Goal: Information Seeking & Learning: Learn about a topic

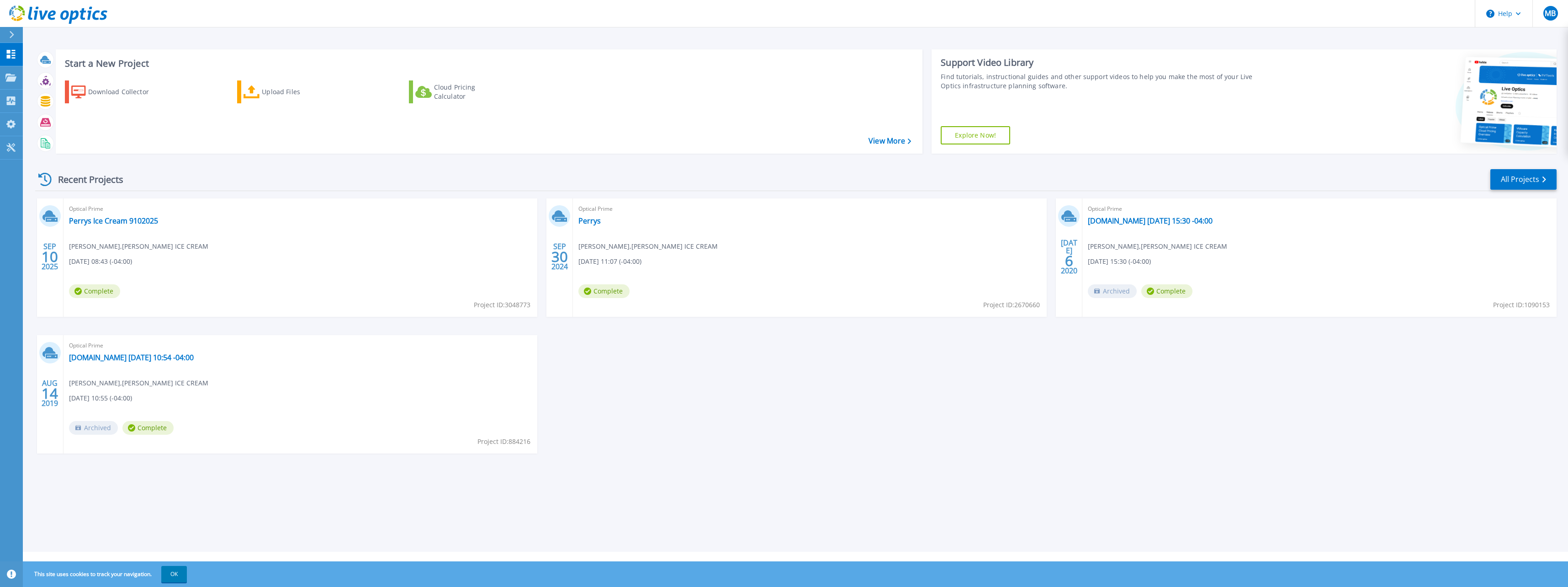
click at [109, 215] on div "Optical Prime Perrys Ice Cream 9102025 Matthew Bartz , PERRY'S ICE CREAM 09/10/…" at bounding box center [300, 257] width 474 height 118
click at [107, 222] on link "Perrys Ice Cream 9102025" at bounding box center [113, 221] width 89 height 9
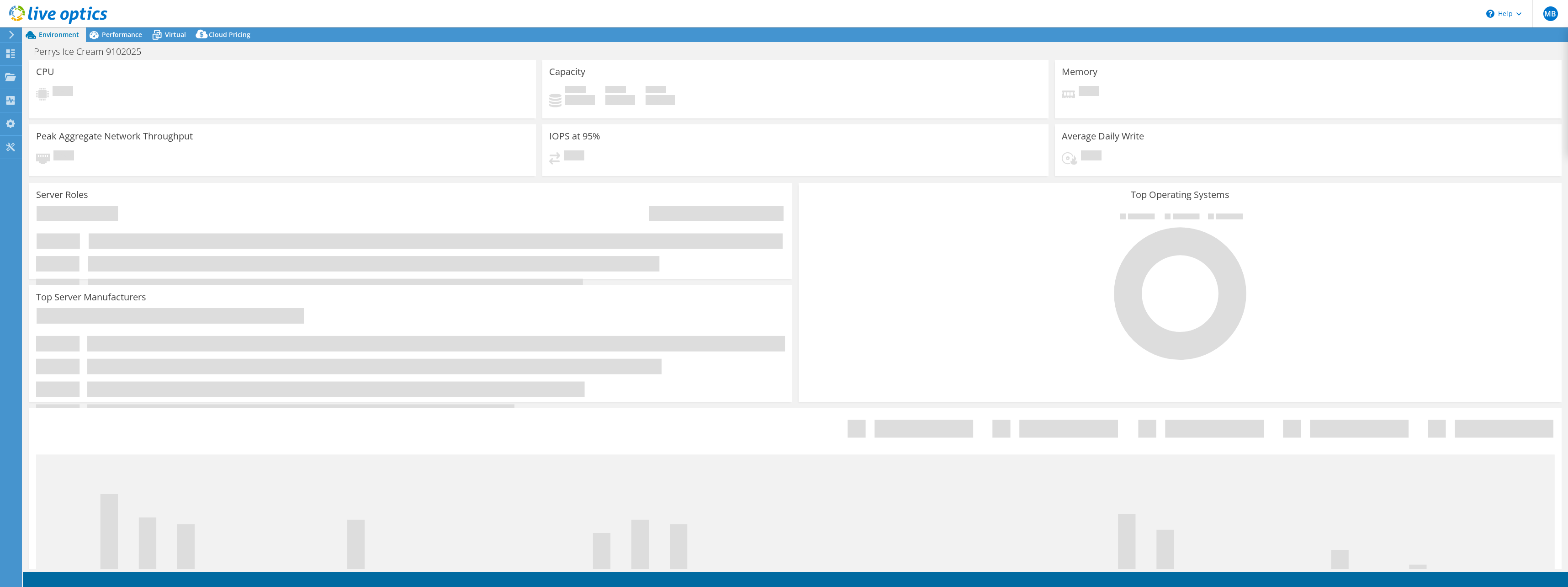
select select "USD"
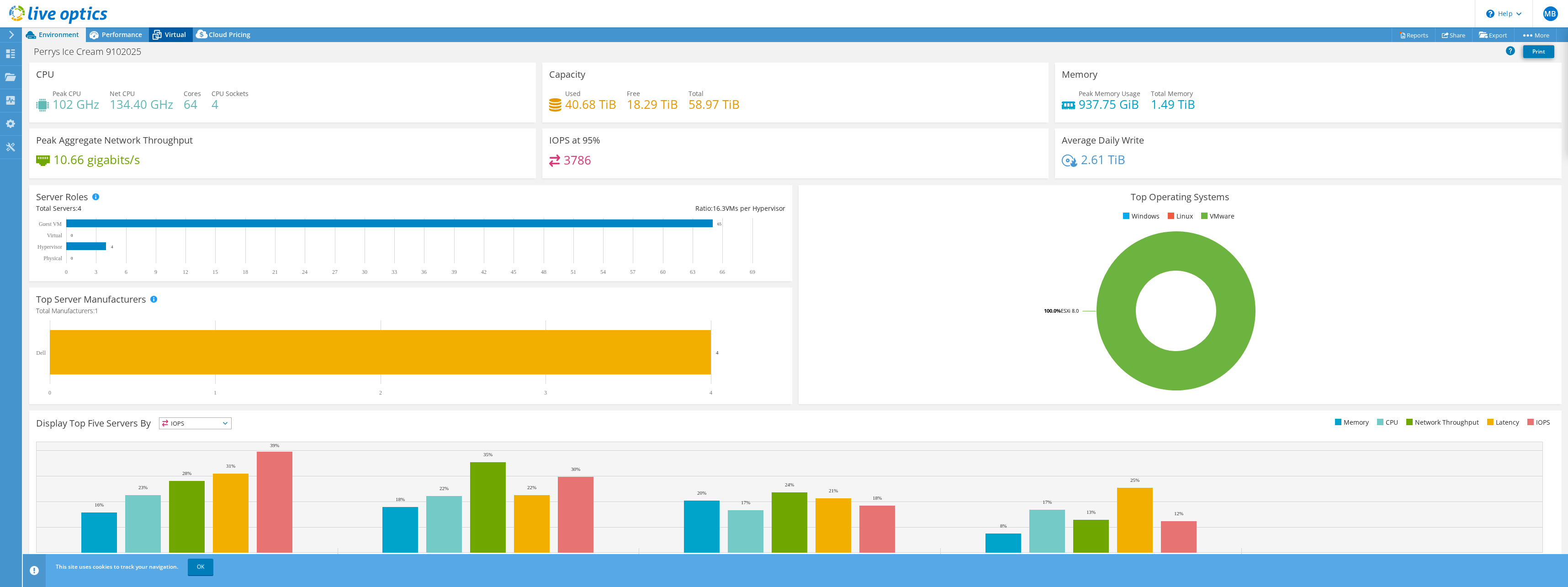
click at [166, 33] on span "Virtual" at bounding box center [175, 34] width 21 height 8
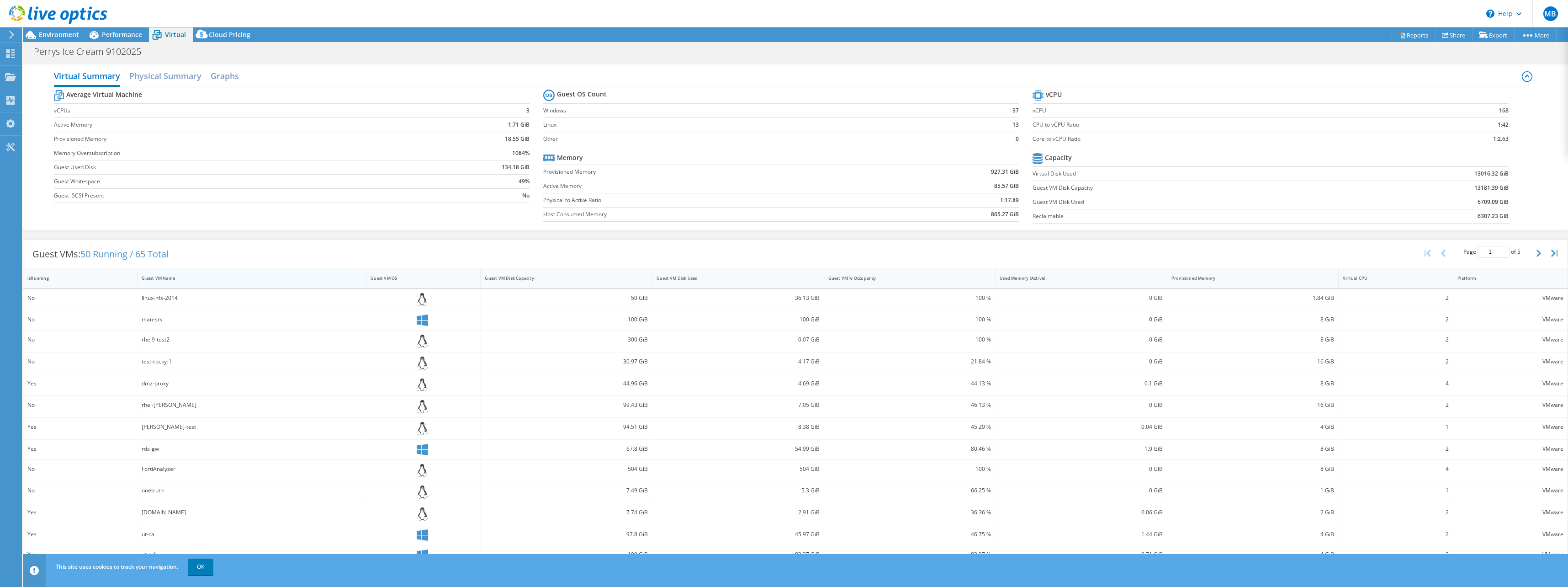
click at [161, 277] on div "Guest VM Name" at bounding box center [246, 278] width 209 height 6
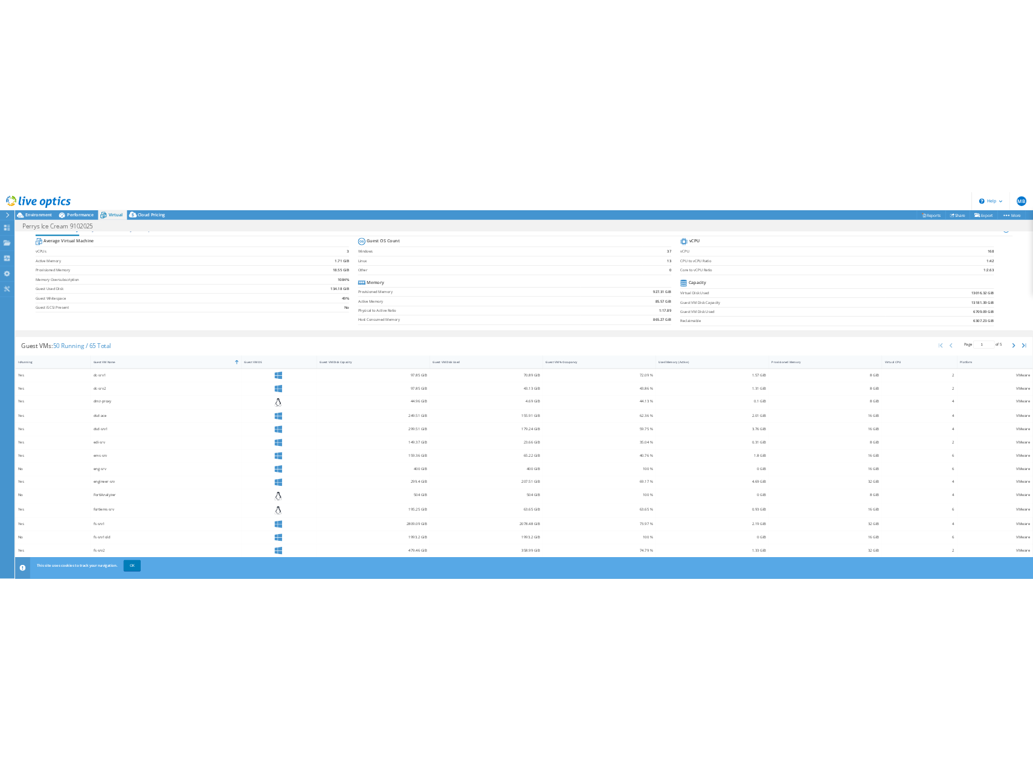
scroll to position [40, 0]
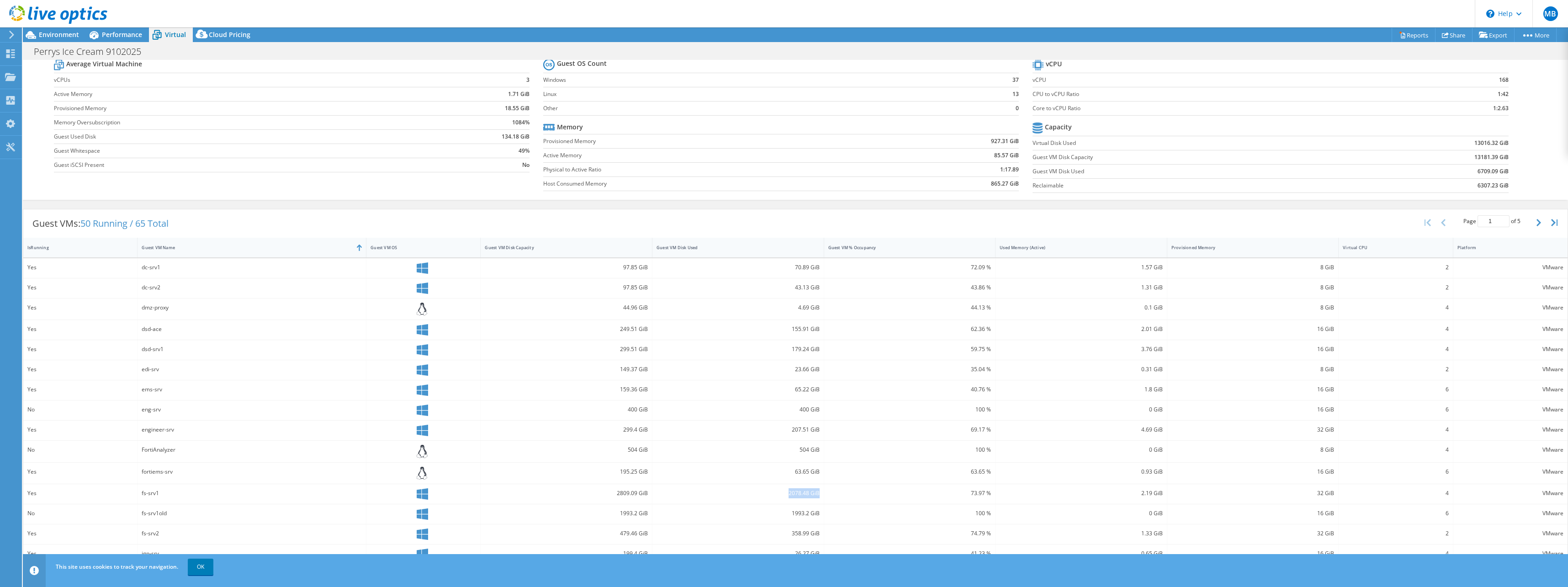
drag, startPoint x: 784, startPoint y: 492, endPoint x: 819, endPoint y: 494, distance: 35.1
click at [819, 494] on div "2078.48 GiB" at bounding box center [738, 494] width 172 height 20
click at [618, 361] on div "149.37 GiB" at bounding box center [566, 370] width 172 height 20
click at [201, 573] on link "OK" at bounding box center [200, 567] width 26 height 17
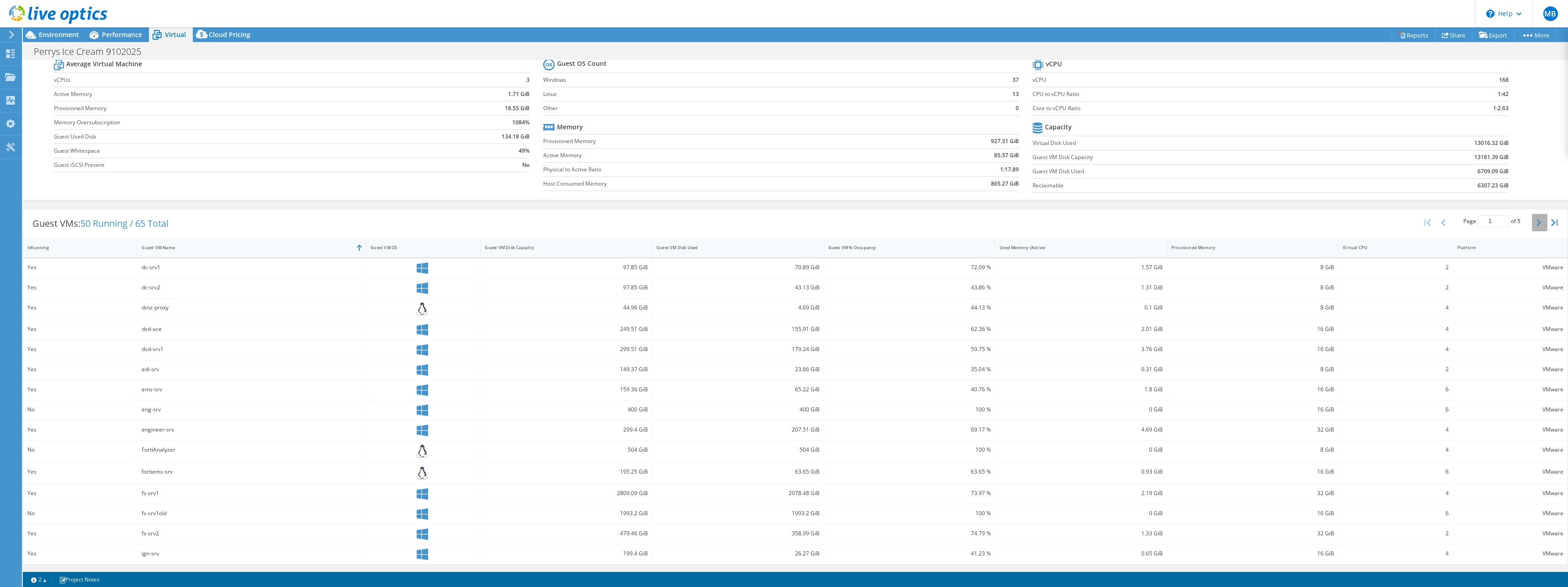
click at [1536, 220] on icon "button" at bounding box center [1539, 222] width 5 height 8
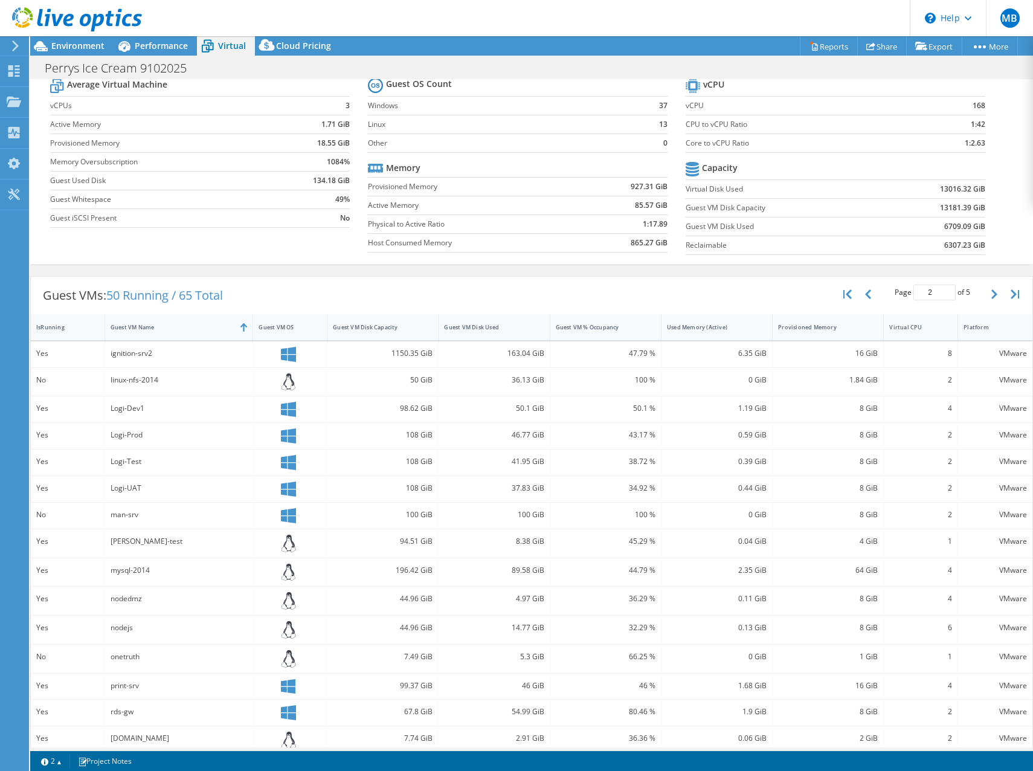
scroll to position [0, 0]
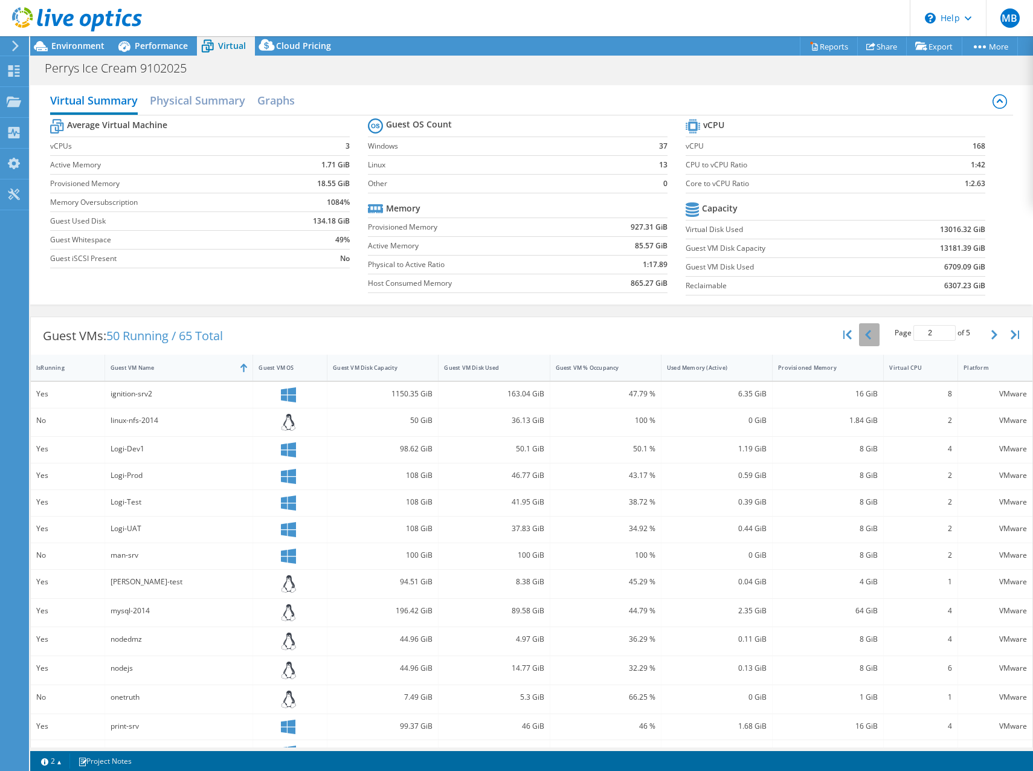
click at [863, 337] on button "button" at bounding box center [869, 334] width 21 height 23
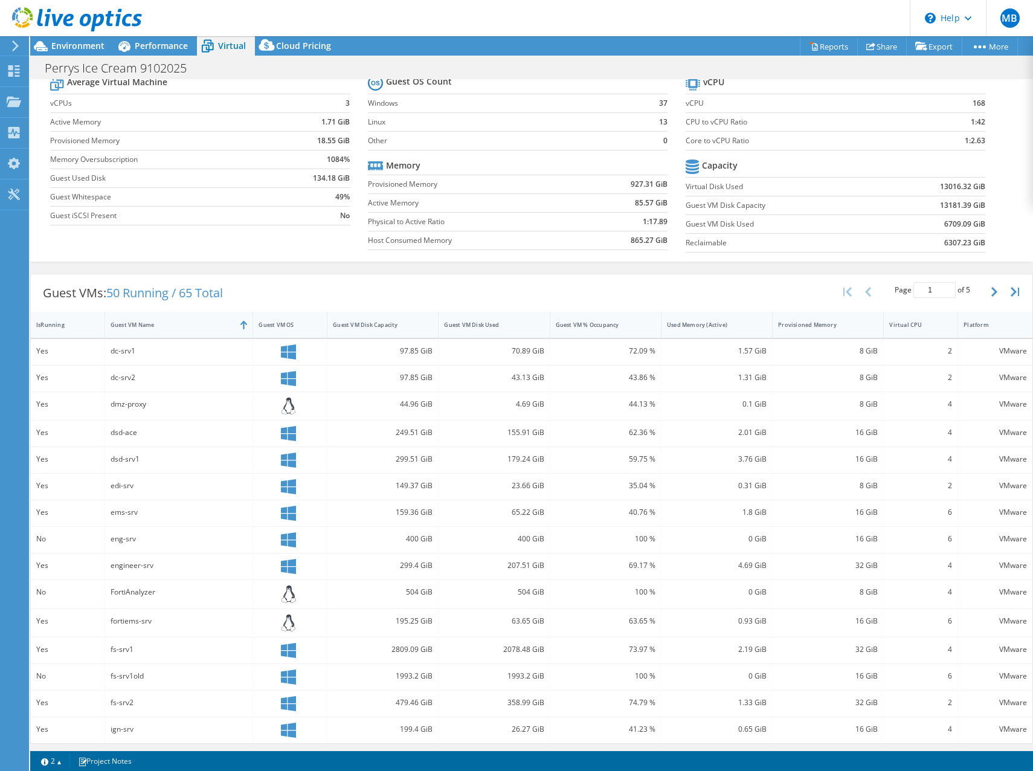
scroll to position [45, 0]
click at [988, 295] on button "button" at bounding box center [995, 289] width 21 height 23
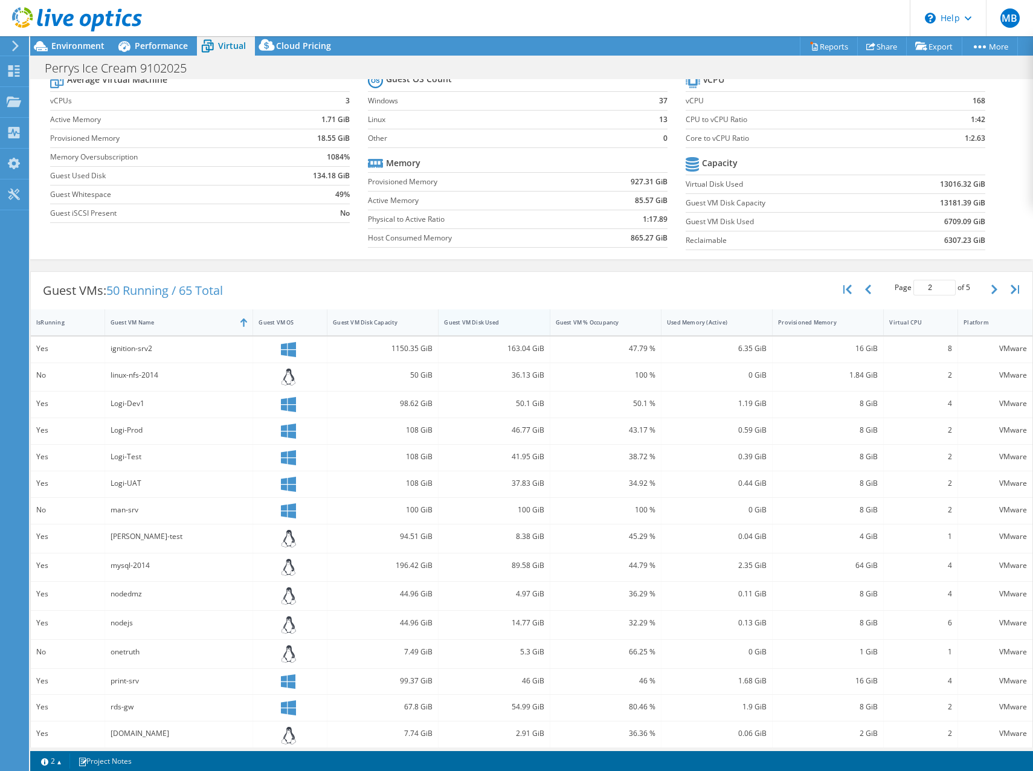
click at [521, 323] on div "Guest VM Disk Used" at bounding box center [486, 322] width 85 height 8
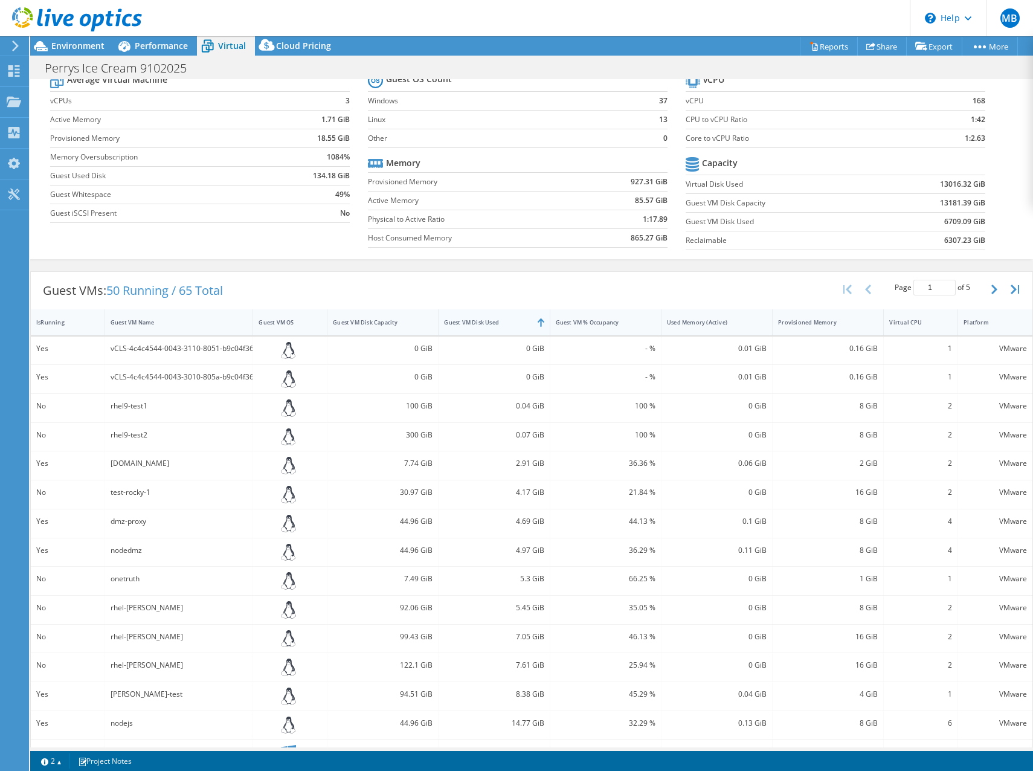
click at [521, 323] on div "Guest VM Disk Used" at bounding box center [486, 322] width 85 height 8
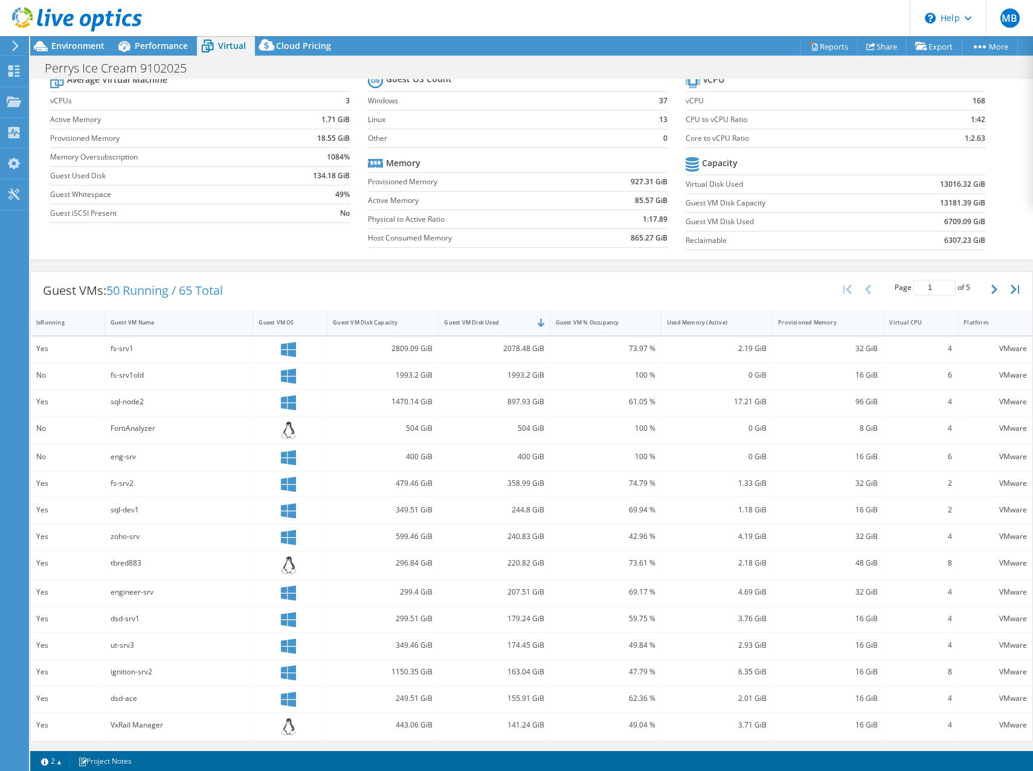
click at [169, 330] on div "Guest VM Name" at bounding box center [172, 322] width 134 height 19
click at [985, 287] on button "button" at bounding box center [995, 289] width 21 height 23
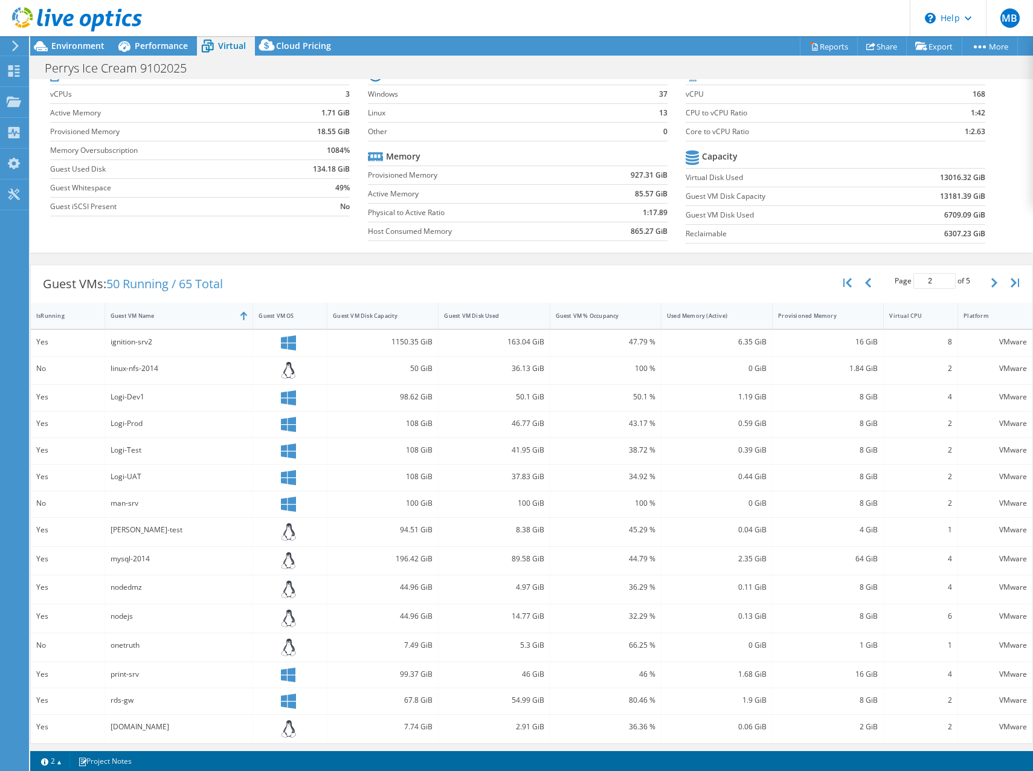
scroll to position [54, 0]
click at [992, 280] on icon "button" at bounding box center [995, 281] width 6 height 10
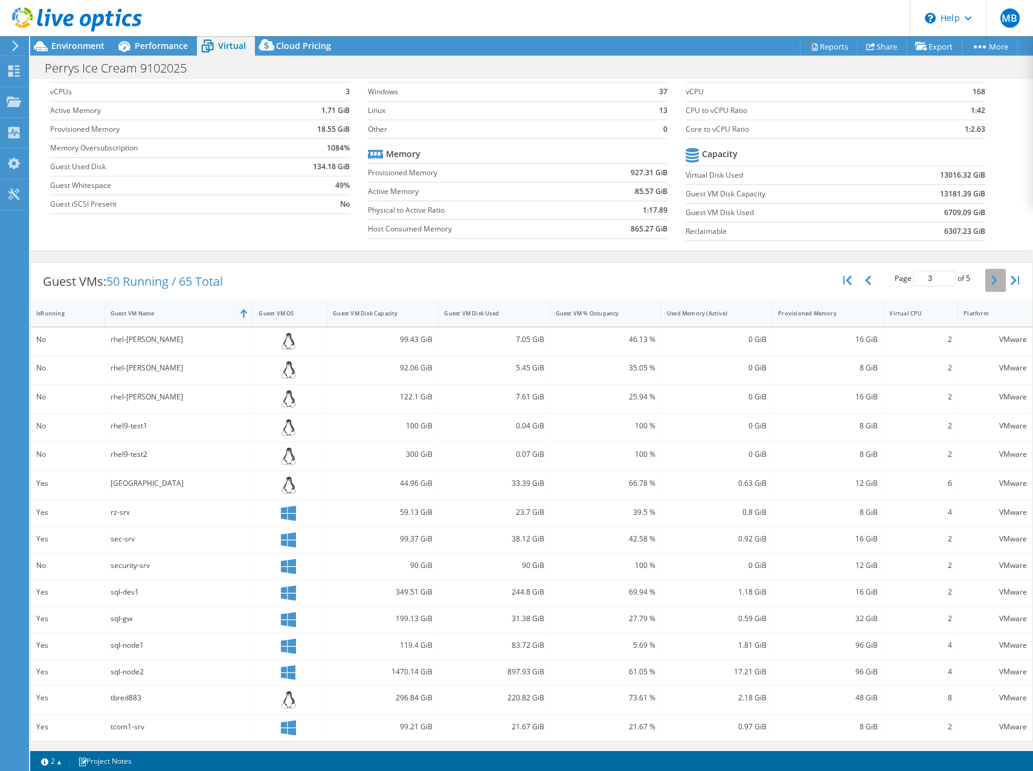
click at [985, 279] on button "button" at bounding box center [995, 280] width 21 height 23
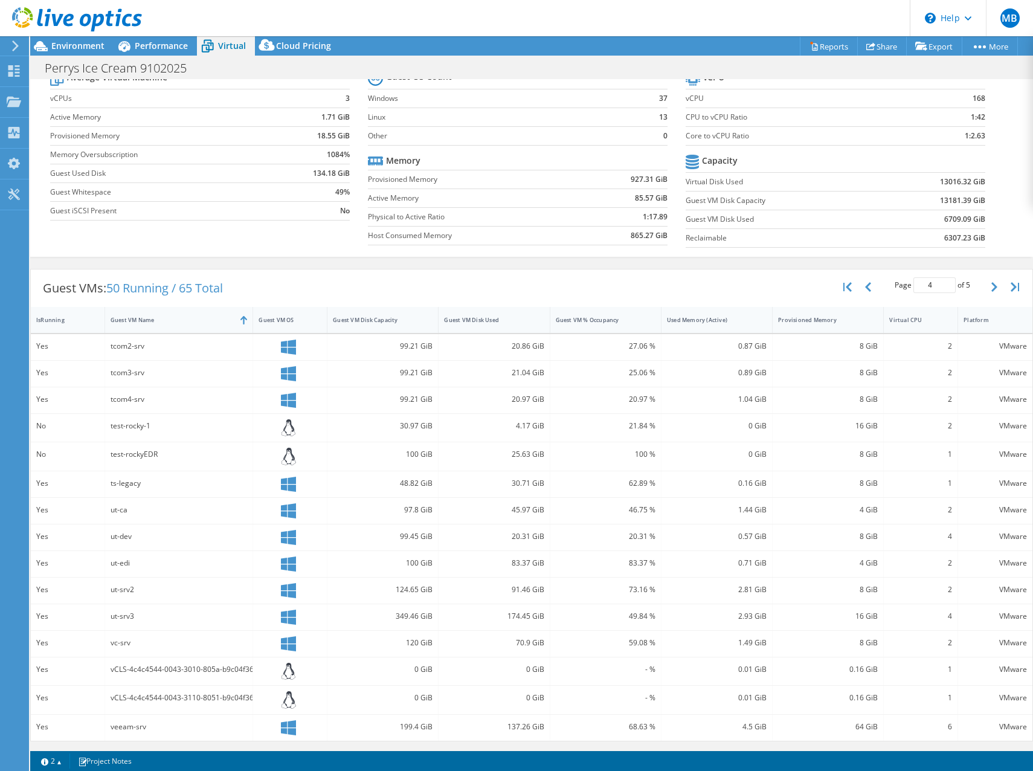
drag, startPoint x: 985, startPoint y: 283, endPoint x: 980, endPoint y: 295, distance: 13.6
click at [992, 283] on icon "button" at bounding box center [995, 287] width 6 height 10
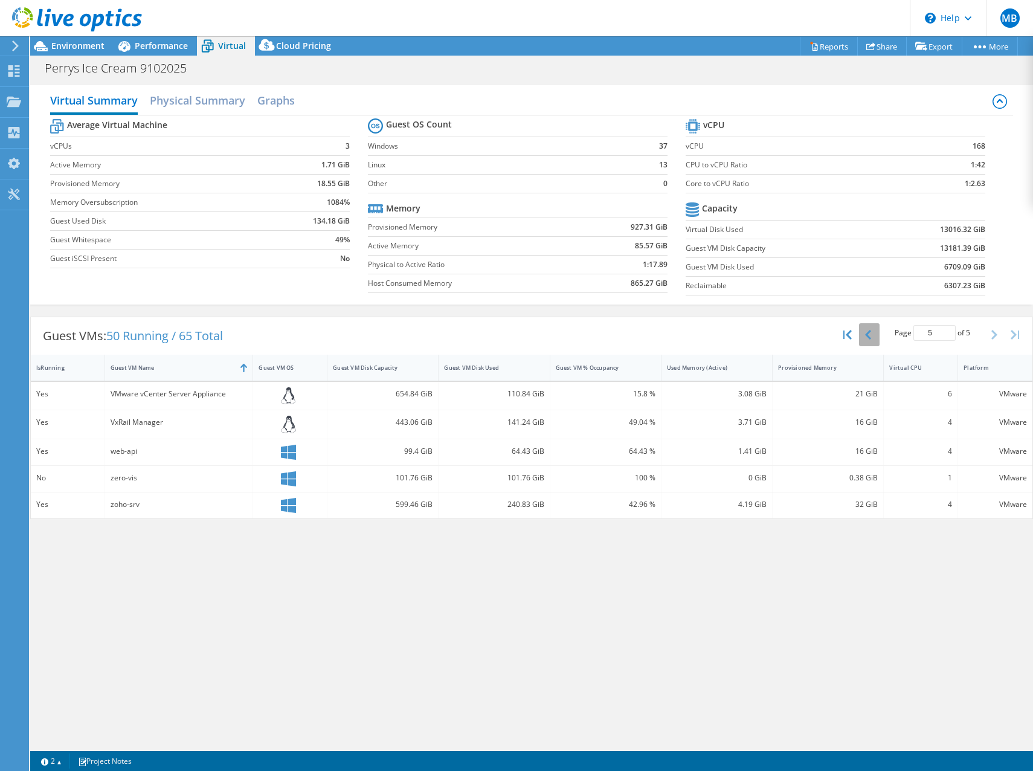
click at [873, 335] on button "button" at bounding box center [869, 334] width 21 height 23
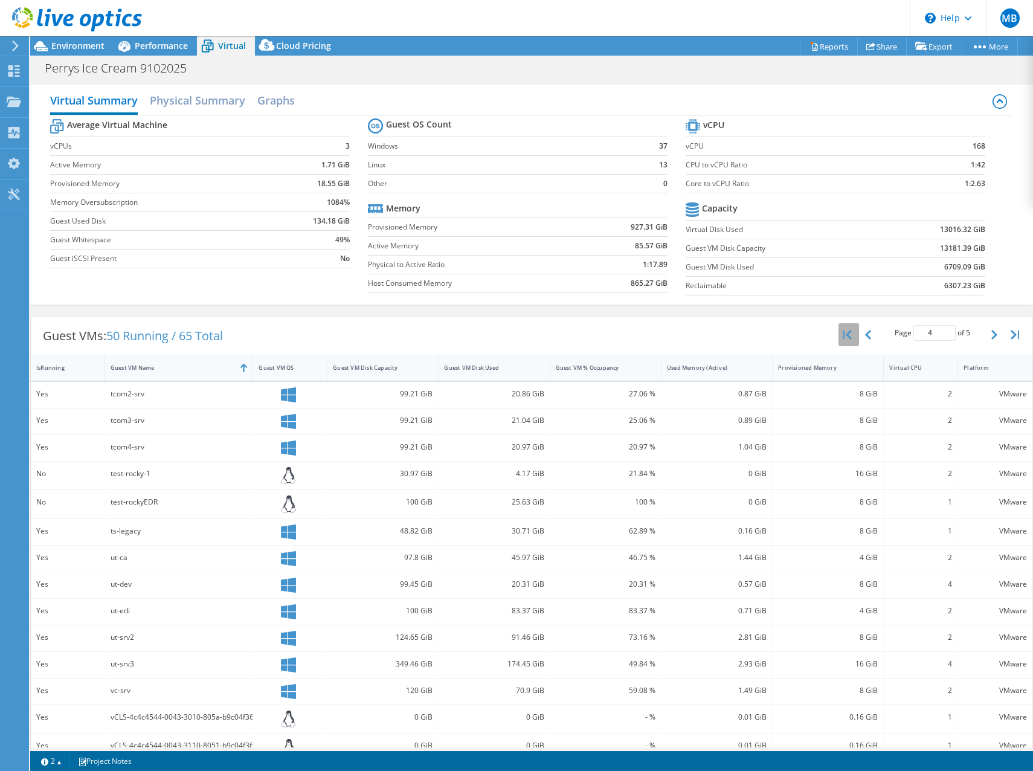
click at [843, 331] on icon "button" at bounding box center [847, 335] width 8 height 10
type input "1"
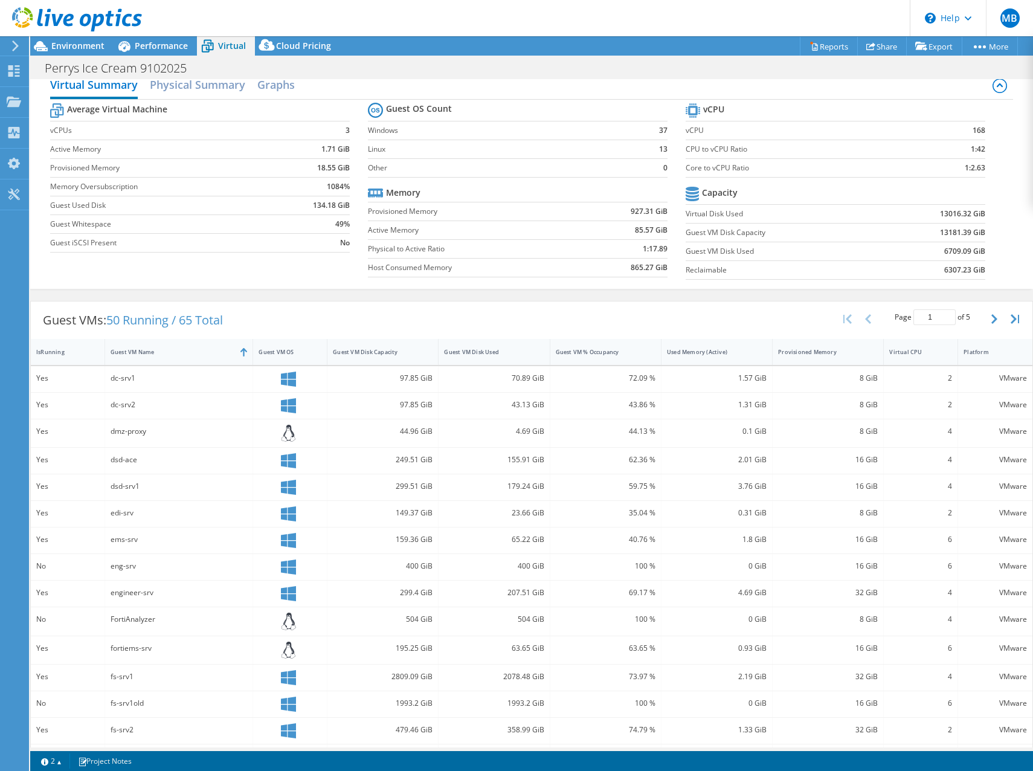
scroll to position [45, 0]
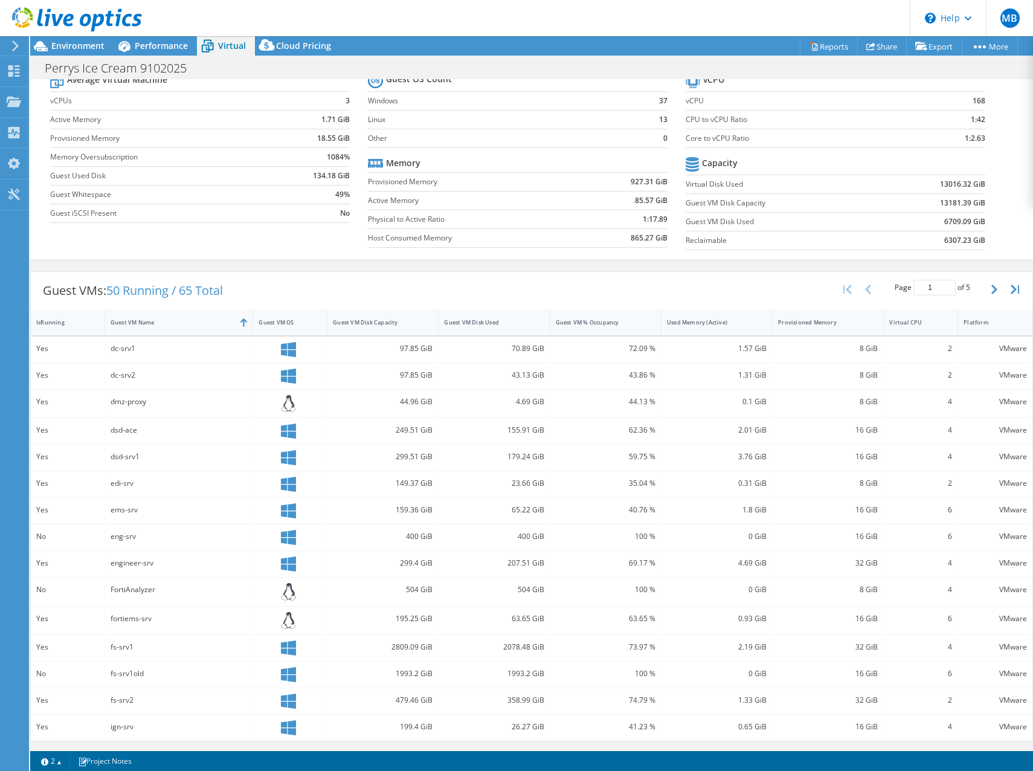
click at [283, 350] on icon at bounding box center [288, 349] width 15 height 15
click at [292, 345] on icon at bounding box center [288, 349] width 15 height 15
click at [285, 346] on icon at bounding box center [288, 349] width 15 height 15
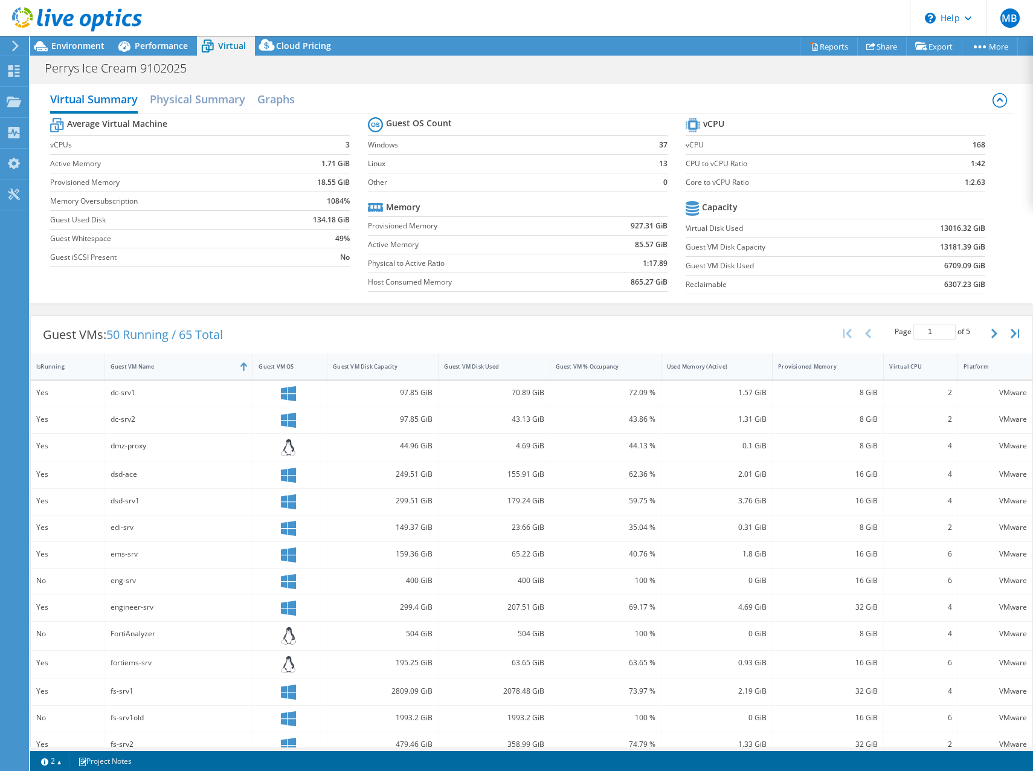
scroll to position [0, 0]
click at [131, 385] on div "dc-srv1" at bounding box center [179, 395] width 149 height 26
drag, startPoint x: 38, startPoint y: 394, endPoint x: 48, endPoint y: 394, distance: 10.3
click at [41, 393] on div "Yes" at bounding box center [67, 393] width 63 height 13
drag, startPoint x: 48, startPoint y: 394, endPoint x: 109, endPoint y: 398, distance: 61.1
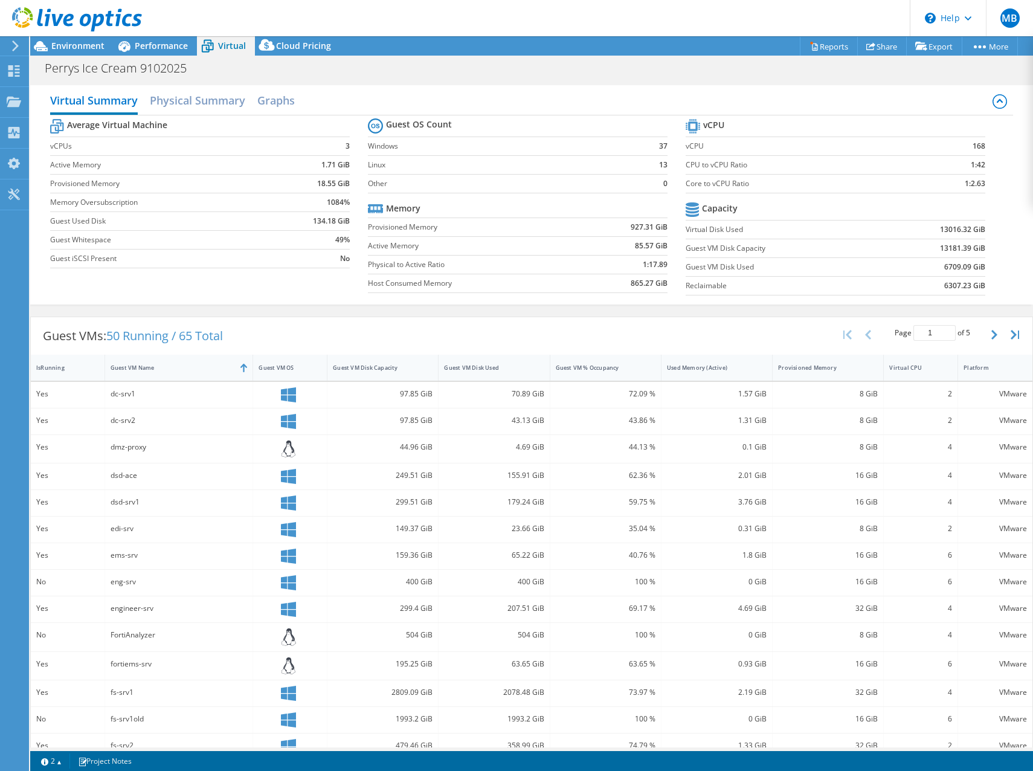
click at [111, 398] on div "dc-srv1" at bounding box center [179, 393] width 137 height 13
click at [286, 395] on icon at bounding box center [288, 394] width 15 height 15
click at [288, 395] on icon at bounding box center [288, 394] width 15 height 15
drag, startPoint x: 288, startPoint y: 395, endPoint x: 392, endPoint y: 395, distance: 103.9
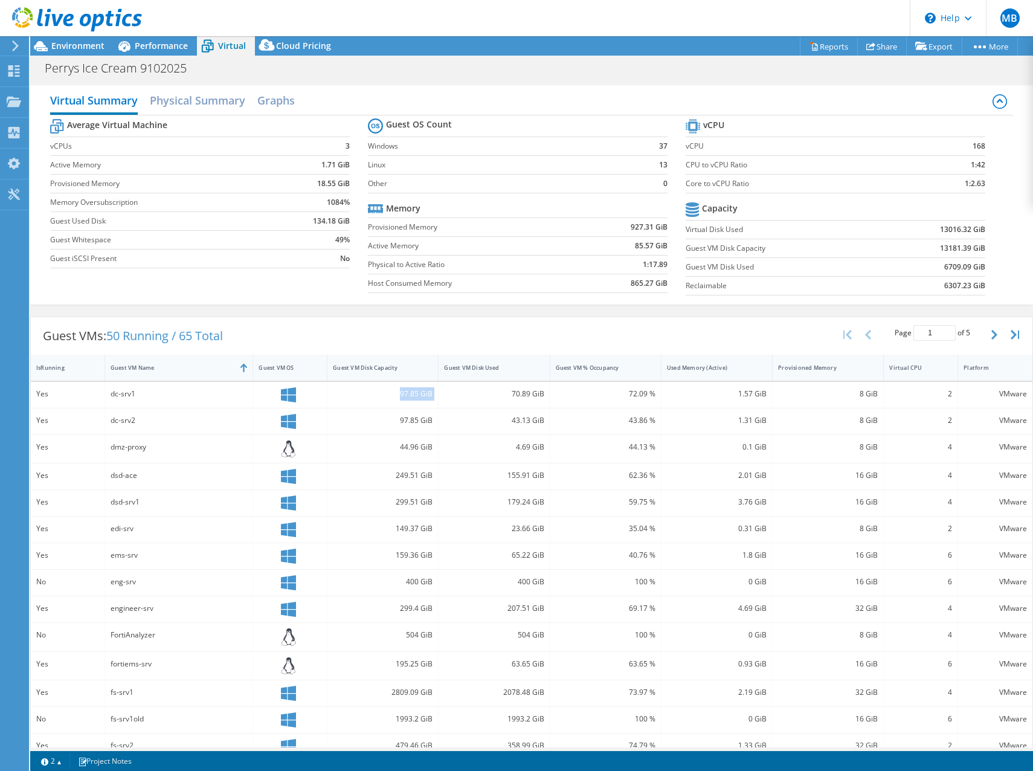
click at [379, 395] on div "97.85 GiB" at bounding box center [383, 393] width 100 height 13
click at [59, 367] on div "IsRunning" at bounding box center [60, 368] width 48 height 8
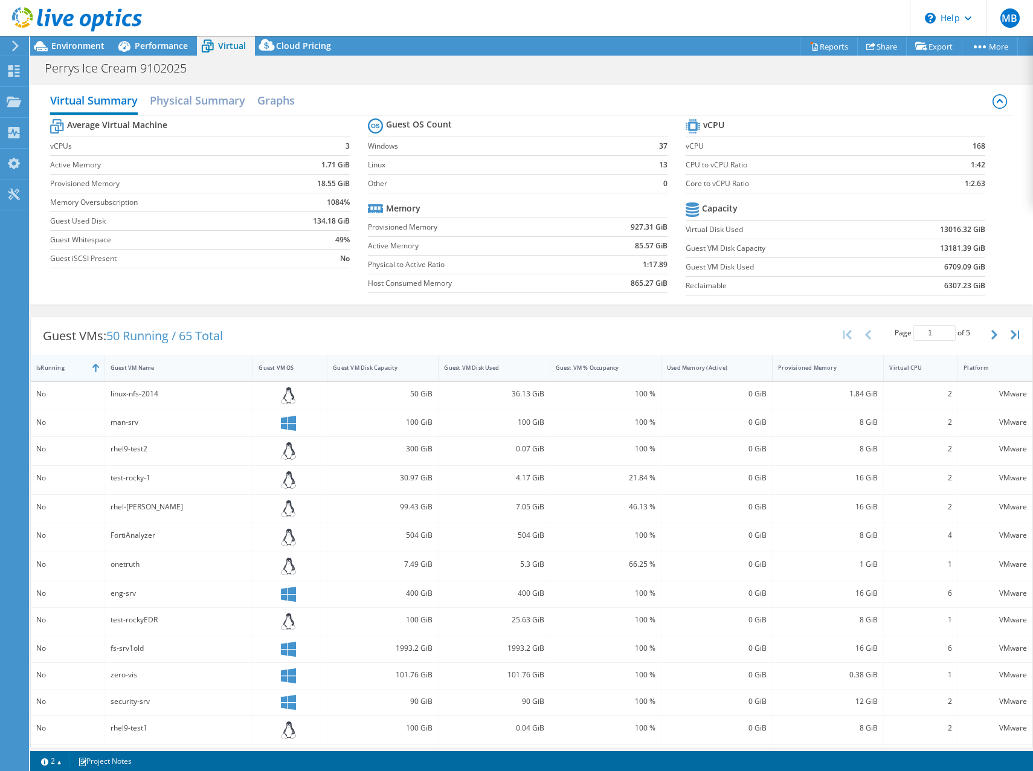
click at [59, 367] on div "IsRunning" at bounding box center [60, 368] width 48 height 8
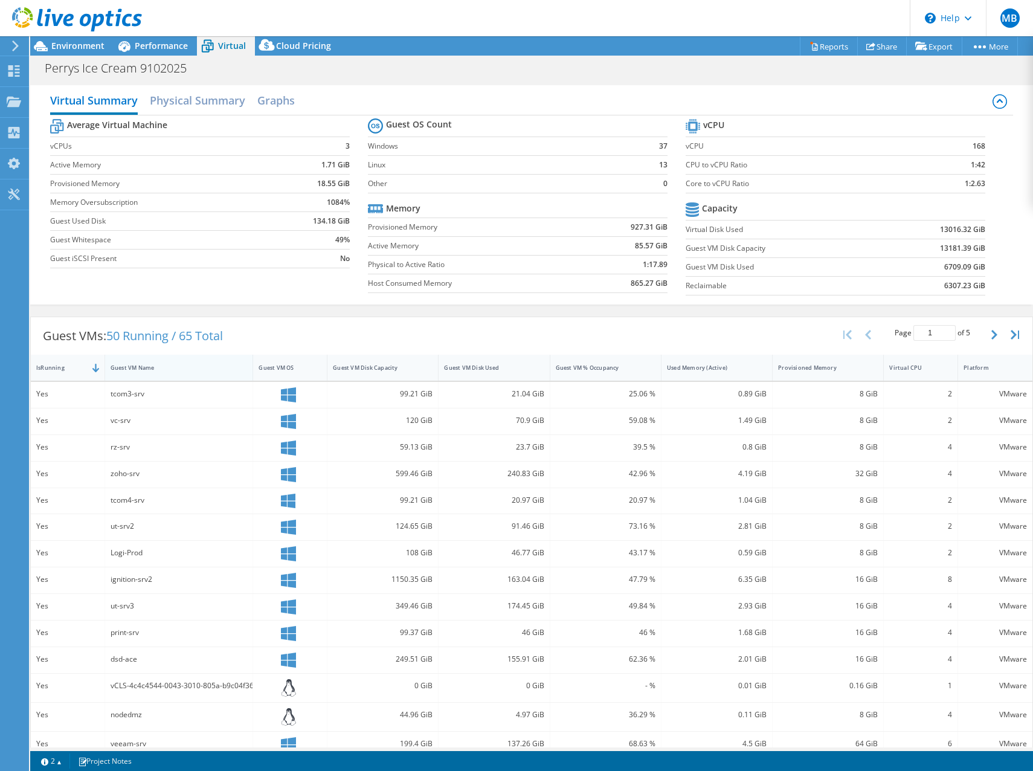
click at [127, 367] on div "Guest VM Name" at bounding box center [172, 368] width 123 height 8
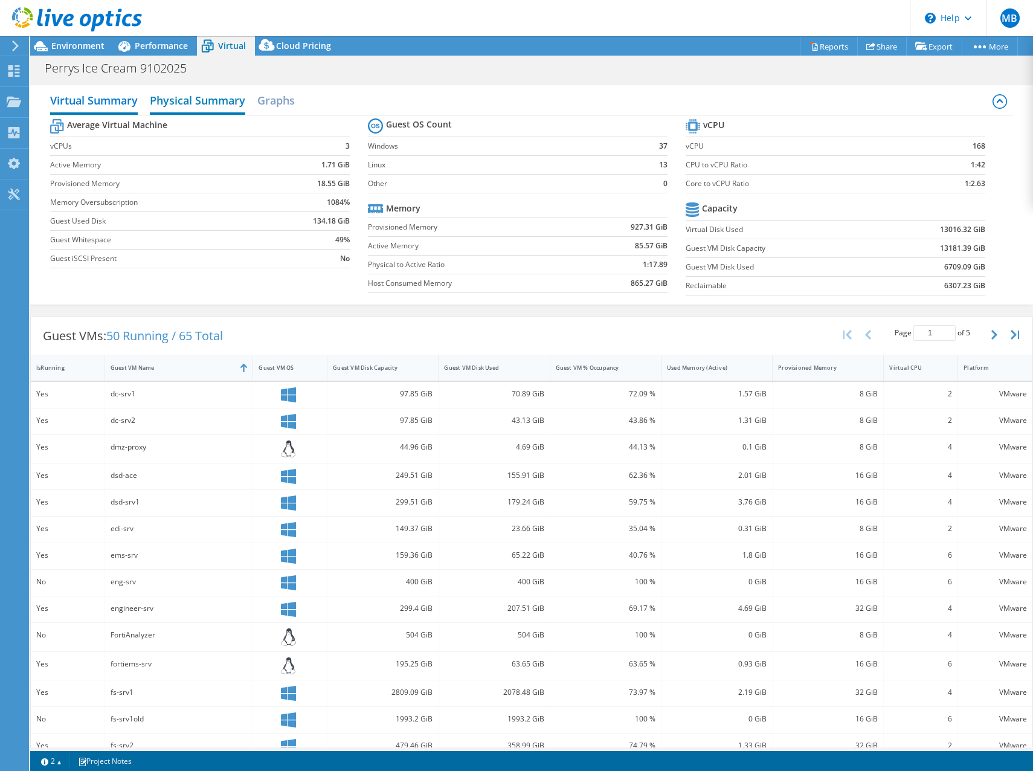
click at [164, 95] on h2 "Physical Summary" at bounding box center [197, 101] width 95 height 27
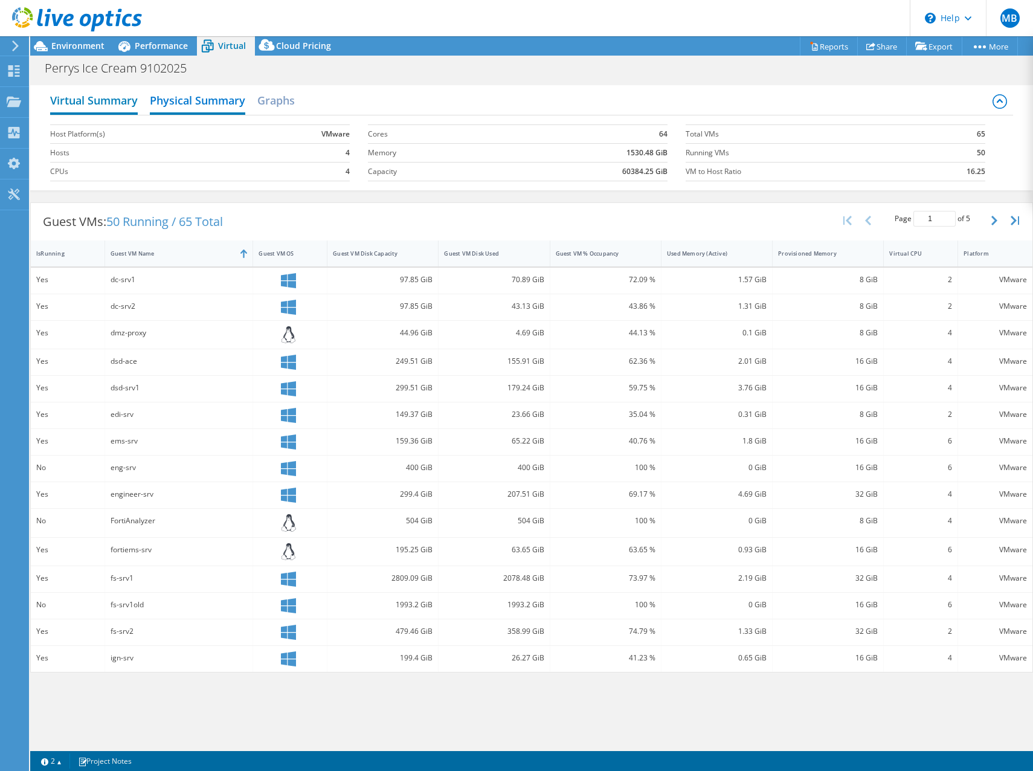
click at [105, 96] on h2 "Virtual Summary" at bounding box center [94, 101] width 88 height 27
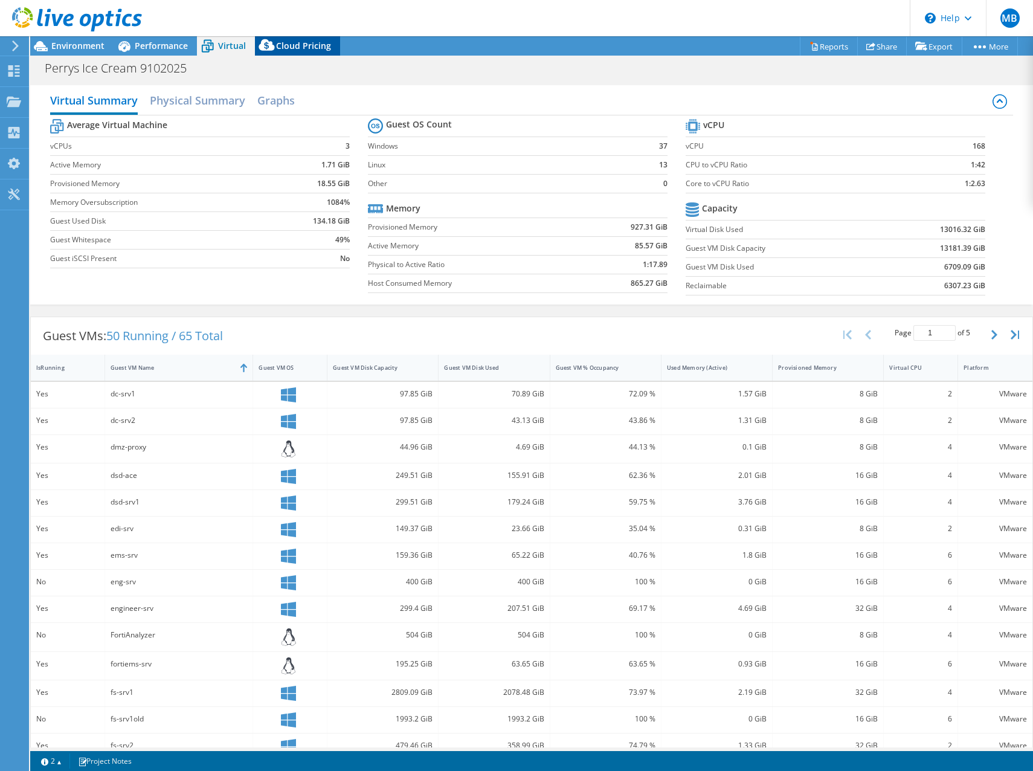
click at [291, 48] on span "Cloud Pricing" at bounding box center [303, 45] width 55 height 11
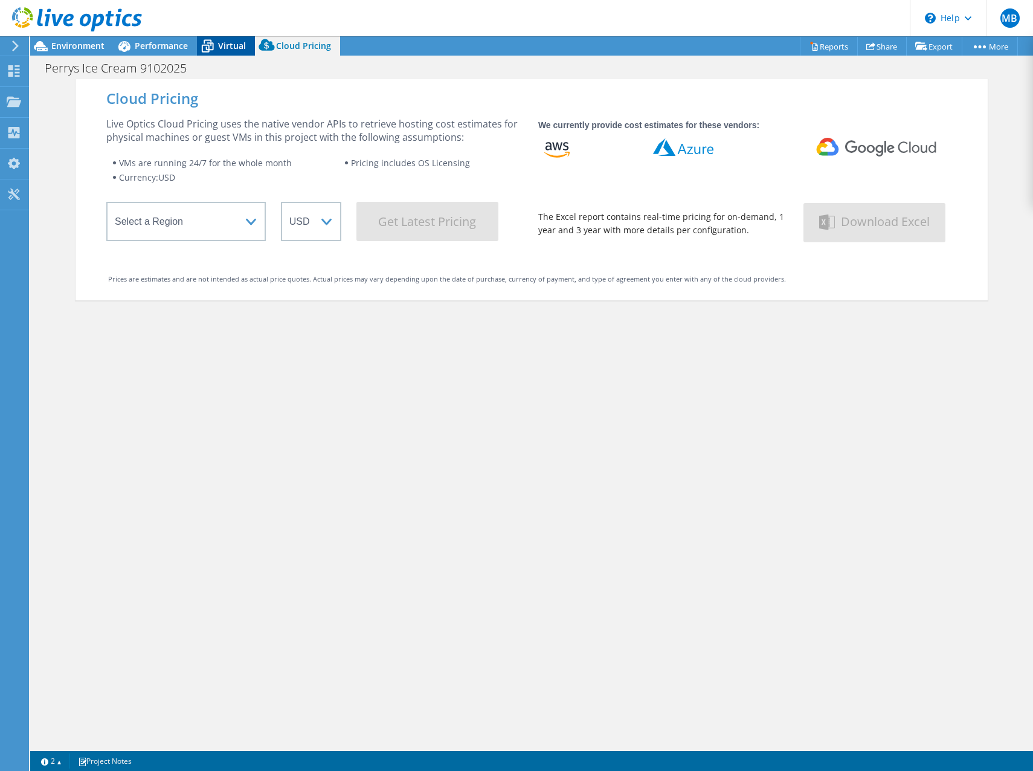
click at [222, 47] on span "Virtual" at bounding box center [232, 45] width 28 height 11
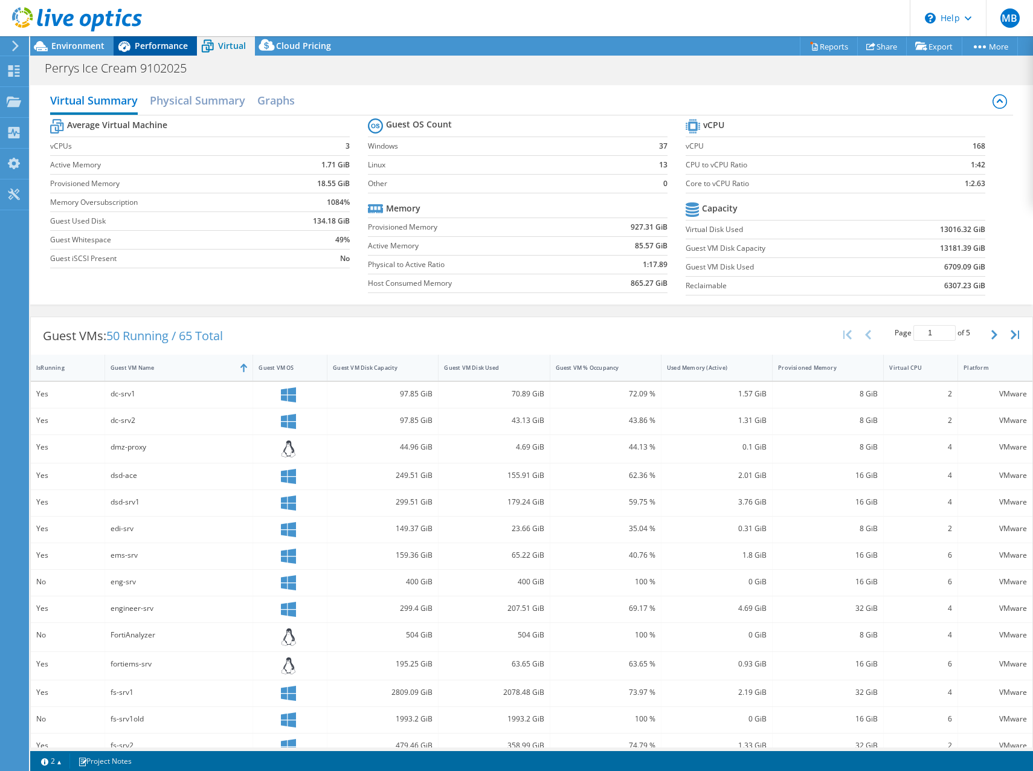
click at [144, 44] on span "Performance" at bounding box center [161, 45] width 53 height 11
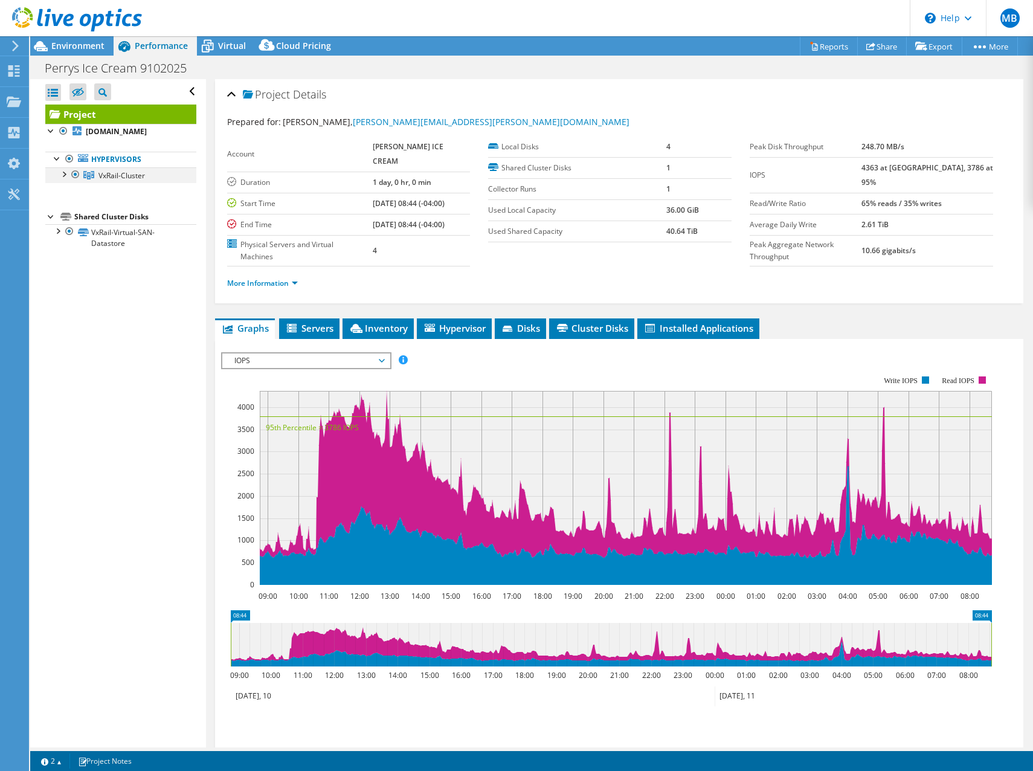
click at [61, 179] on div at bounding box center [63, 173] width 12 height 12
click at [132, 199] on link "[DOMAIN_NAME]" at bounding box center [120, 191] width 151 height 16
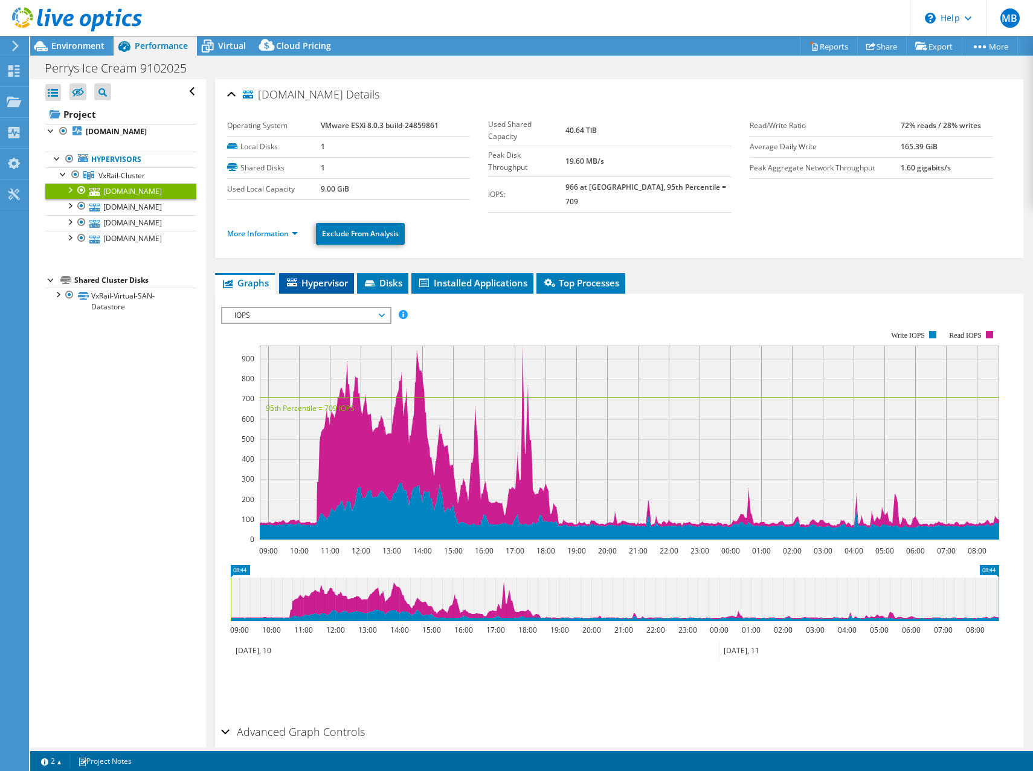
click at [324, 277] on span "Hypervisor" at bounding box center [316, 283] width 63 height 12
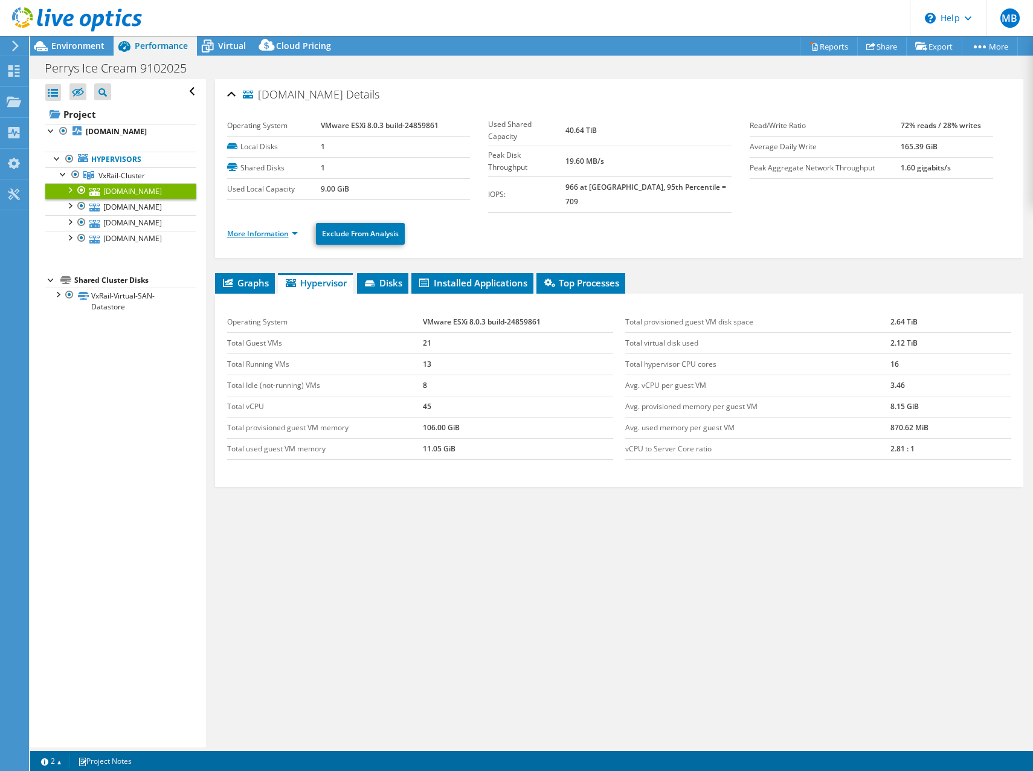
click at [280, 228] on link "More Information" at bounding box center [262, 233] width 71 height 10
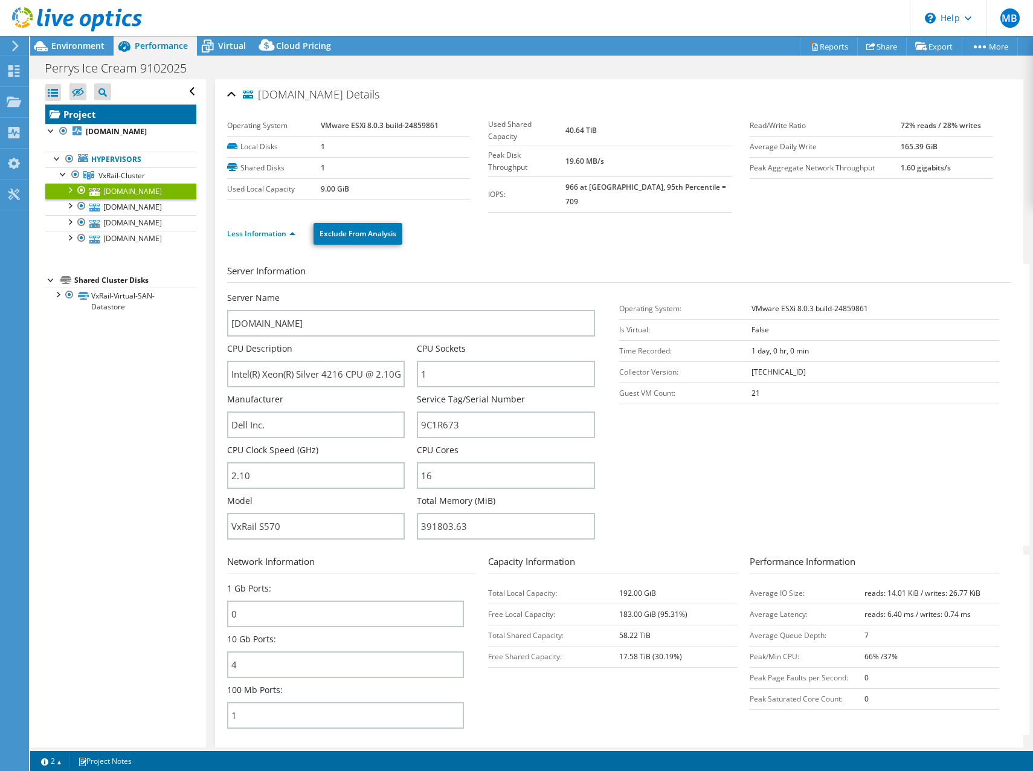
click at [82, 112] on link "Project" at bounding box center [120, 114] width 151 height 19
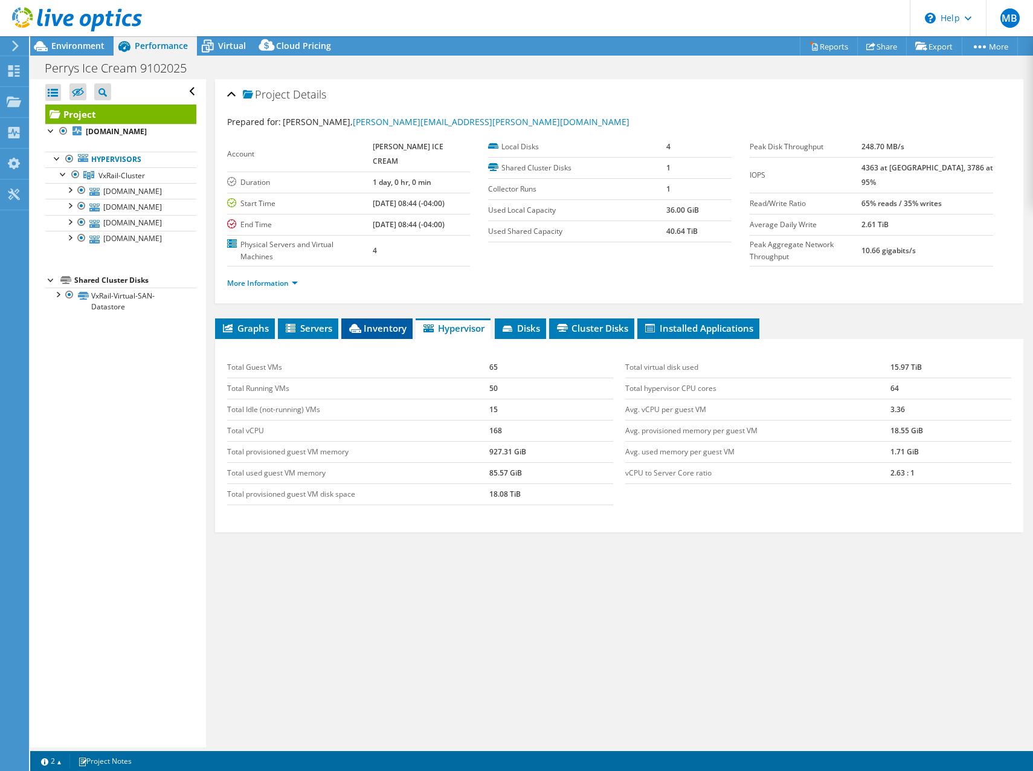
click at [373, 322] on span "Inventory" at bounding box center [376, 328] width 59 height 12
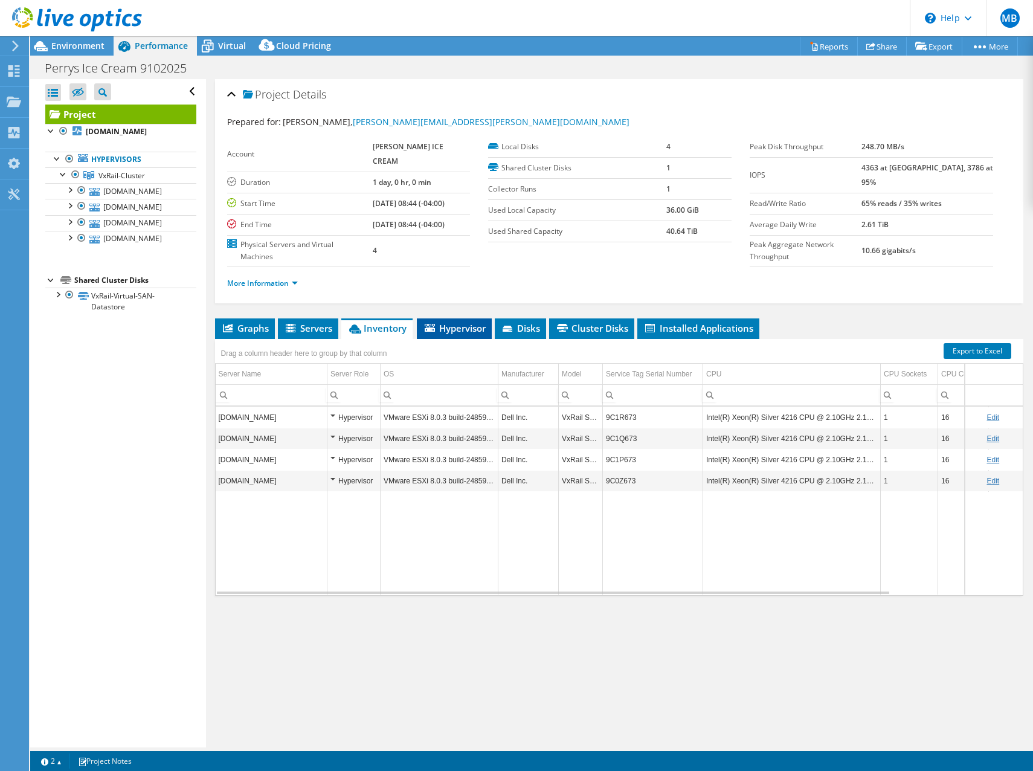
click at [461, 322] on span "Hypervisor" at bounding box center [454, 328] width 63 height 12
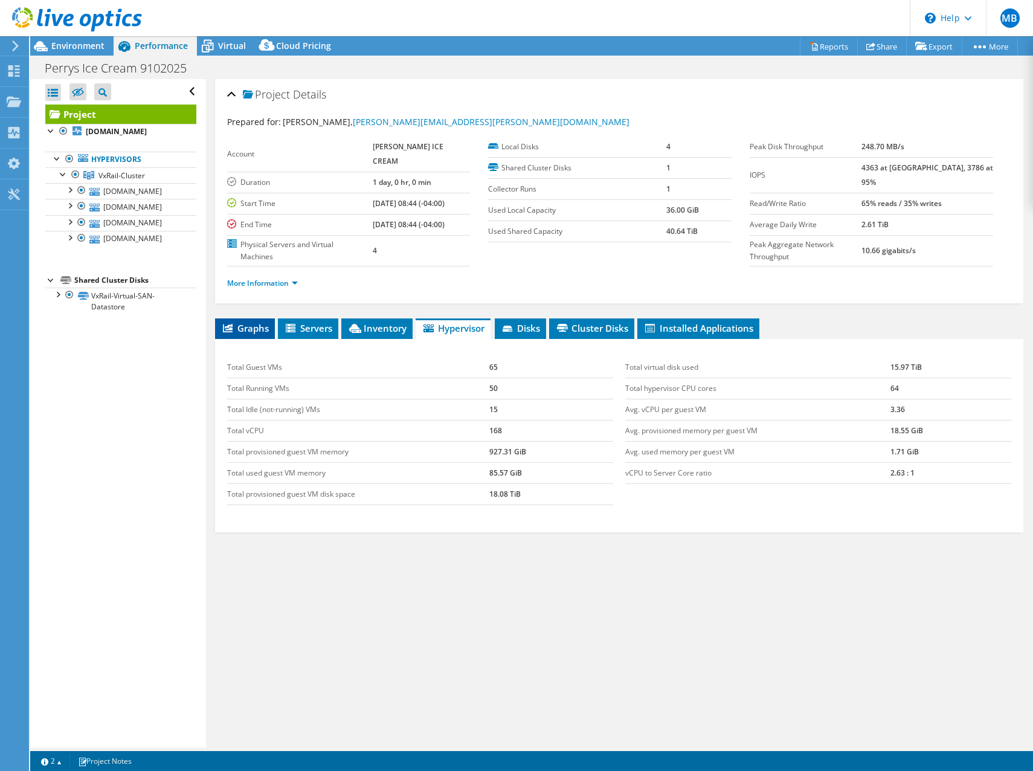
click at [239, 322] on span "Graphs" at bounding box center [245, 328] width 48 height 12
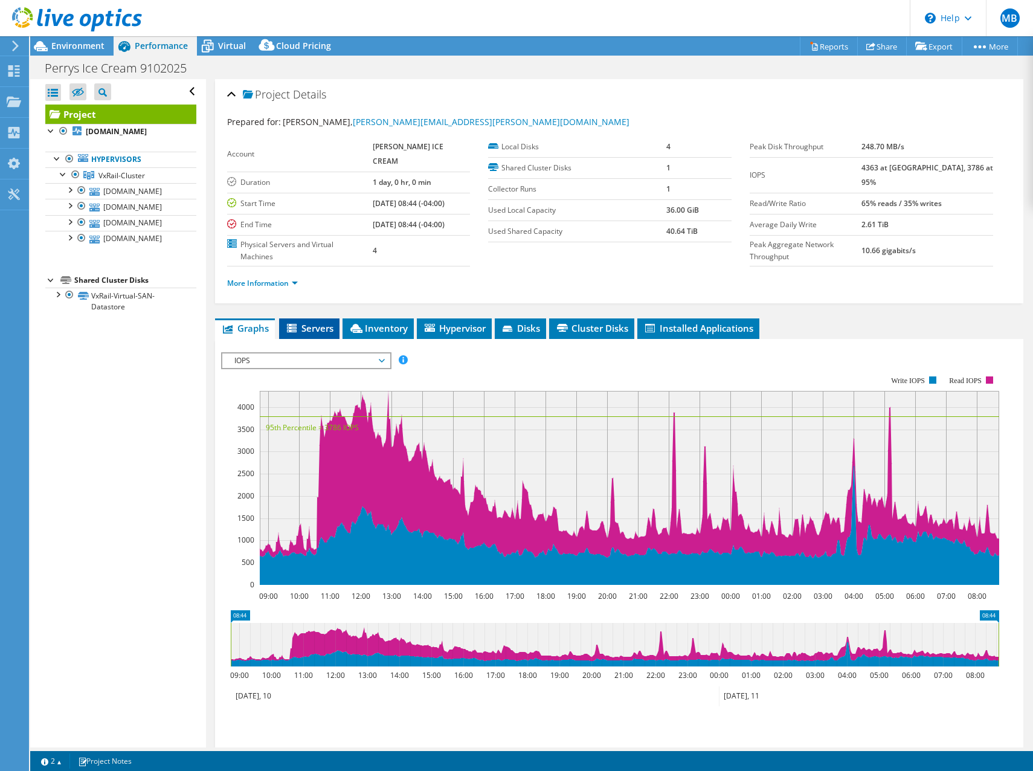
click at [312, 322] on span "Servers" at bounding box center [309, 328] width 48 height 12
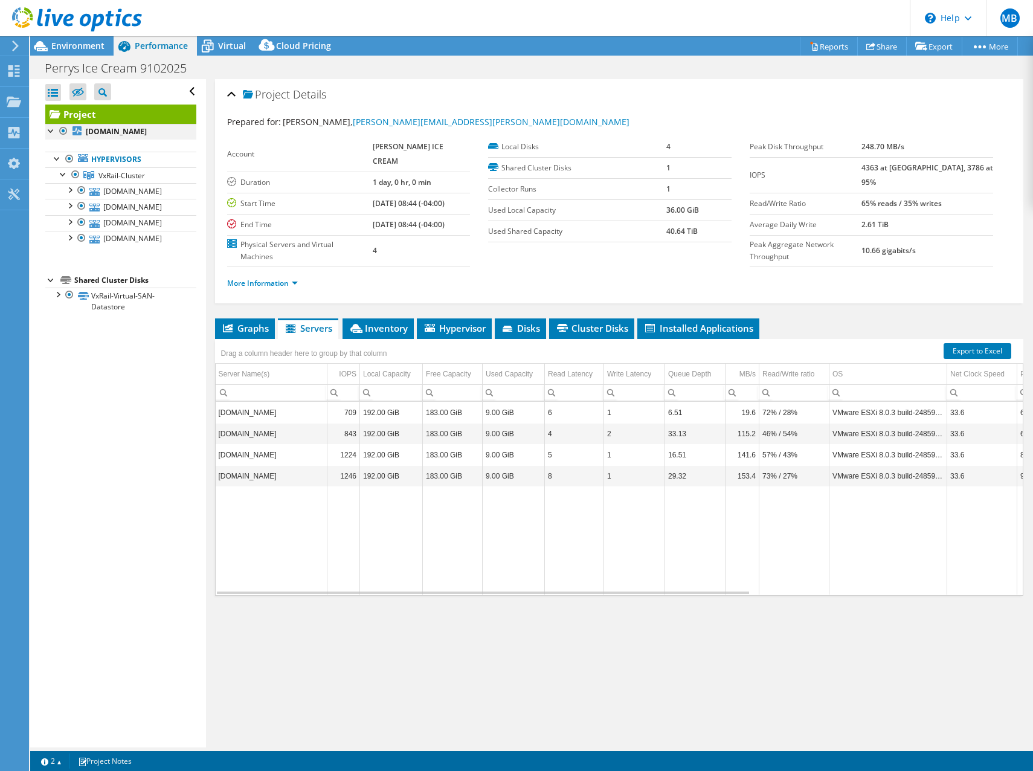
click at [50, 130] on div at bounding box center [51, 130] width 12 height 12
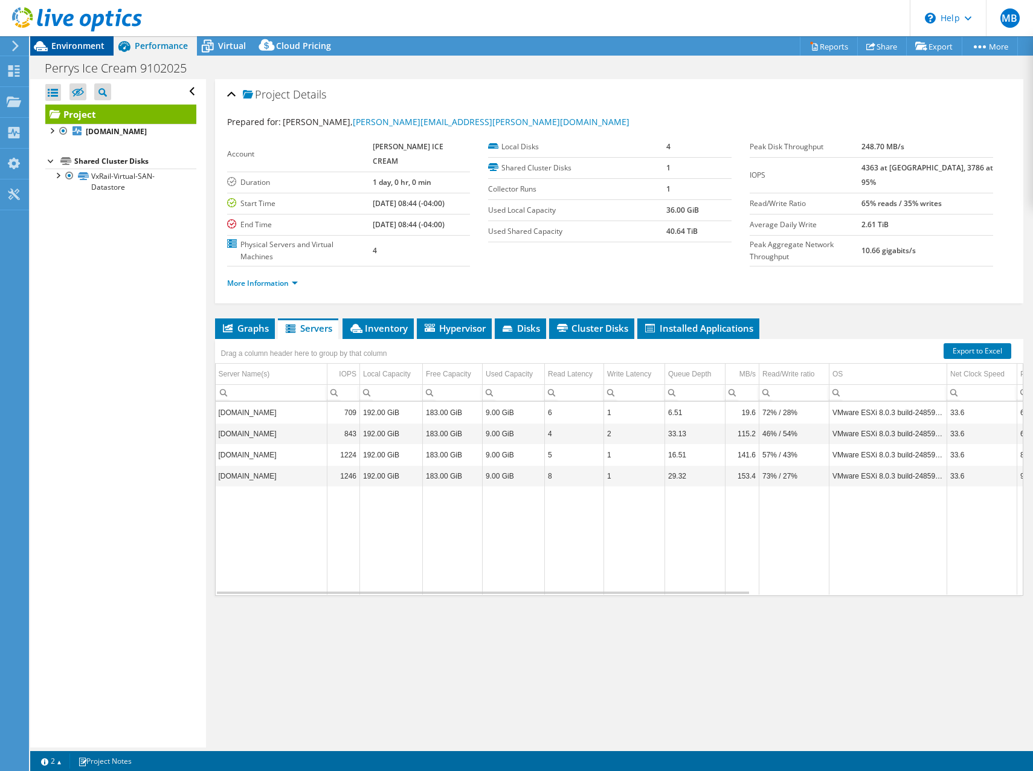
click at [85, 45] on span "Environment" at bounding box center [77, 45] width 53 height 11
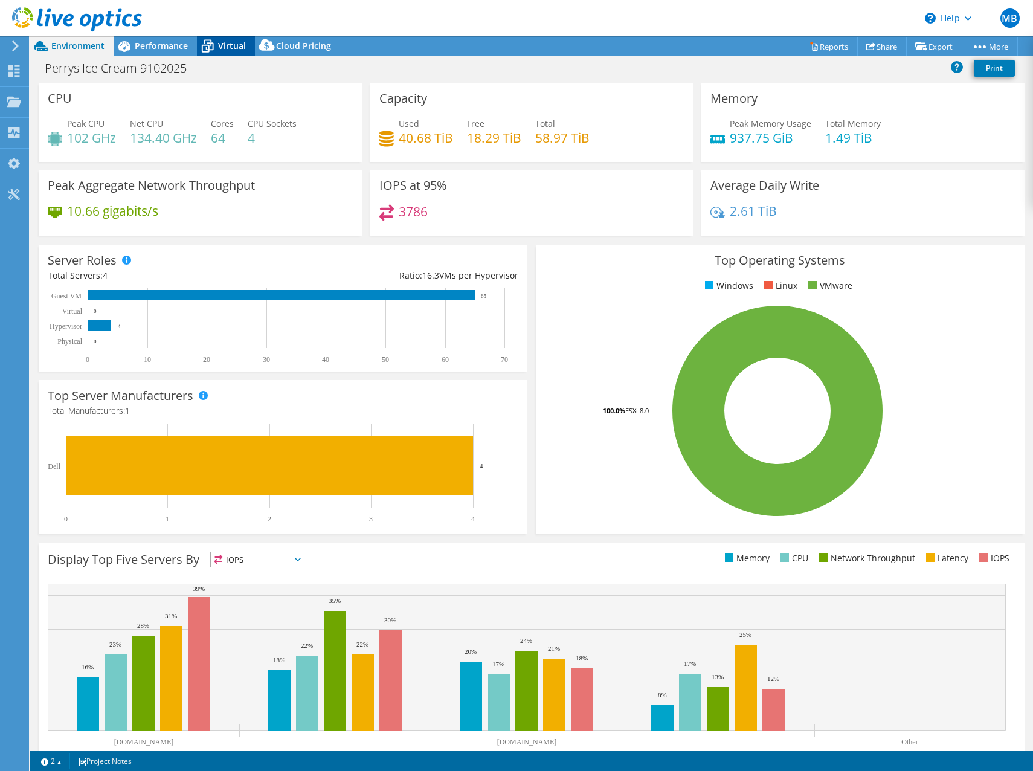
click at [226, 42] on span "Virtual" at bounding box center [232, 45] width 28 height 11
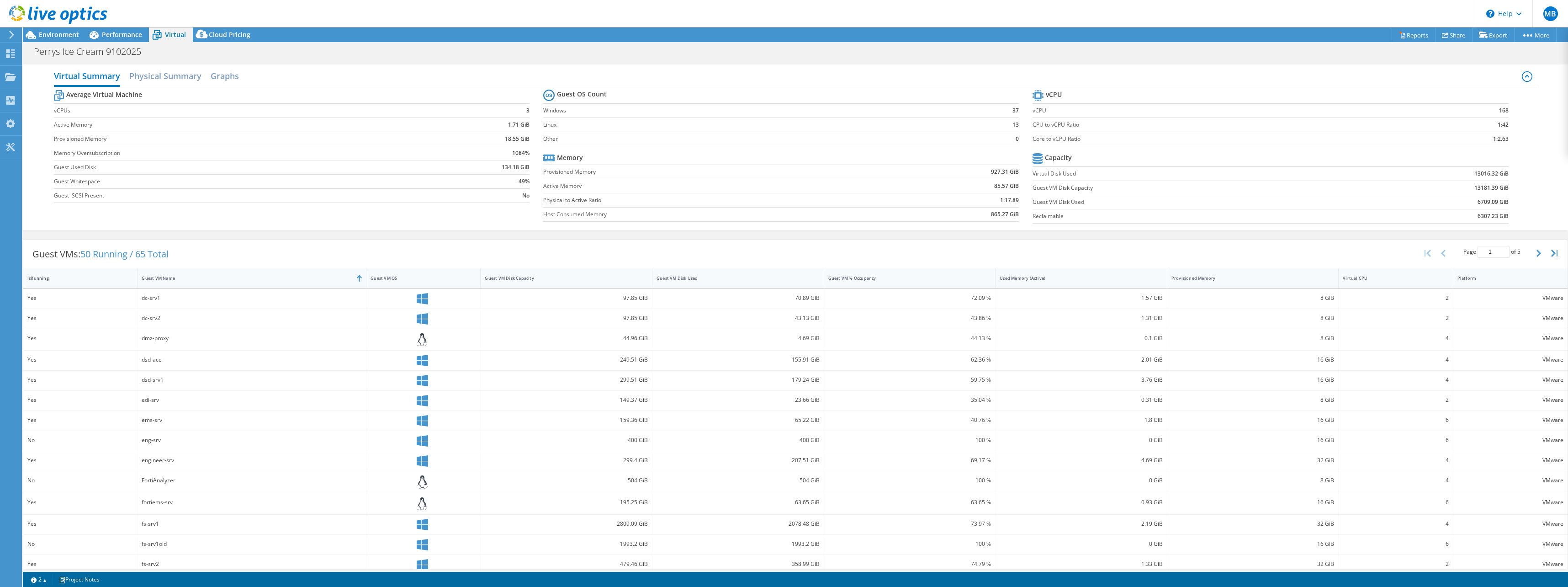
drag, startPoint x: 426, startPoint y: 296, endPoint x: 419, endPoint y: 297, distance: 7.1
click at [426, 295] on icon at bounding box center [422, 298] width 11 height 11
click at [418, 297] on icon at bounding box center [422, 298] width 11 height 11
drag, startPoint x: 418, startPoint y: 297, endPoint x: 410, endPoint y: 300, distance: 8.5
click at [410, 300] on div at bounding box center [423, 298] width 106 height 11
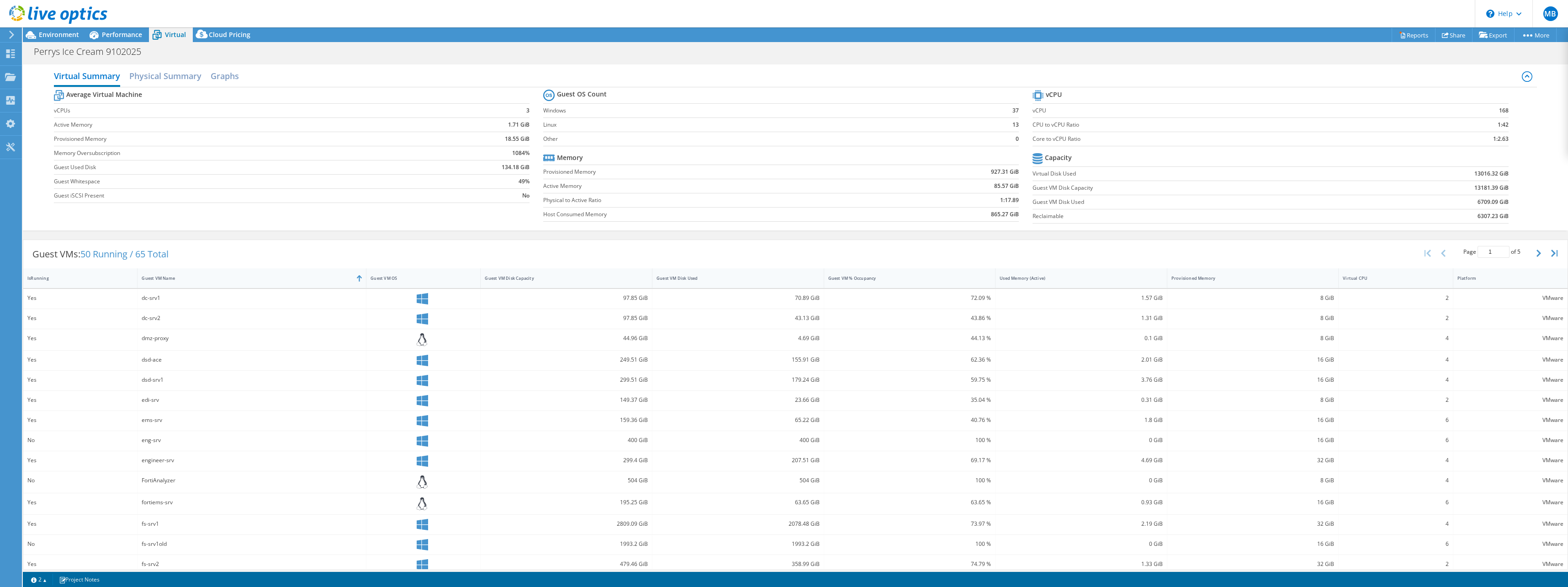
click at [389, 289] on div at bounding box center [423, 299] width 114 height 20
click at [364, 290] on div "dc-srv1" at bounding box center [252, 299] width 229 height 20
click at [394, 293] on div at bounding box center [423, 298] width 106 height 11
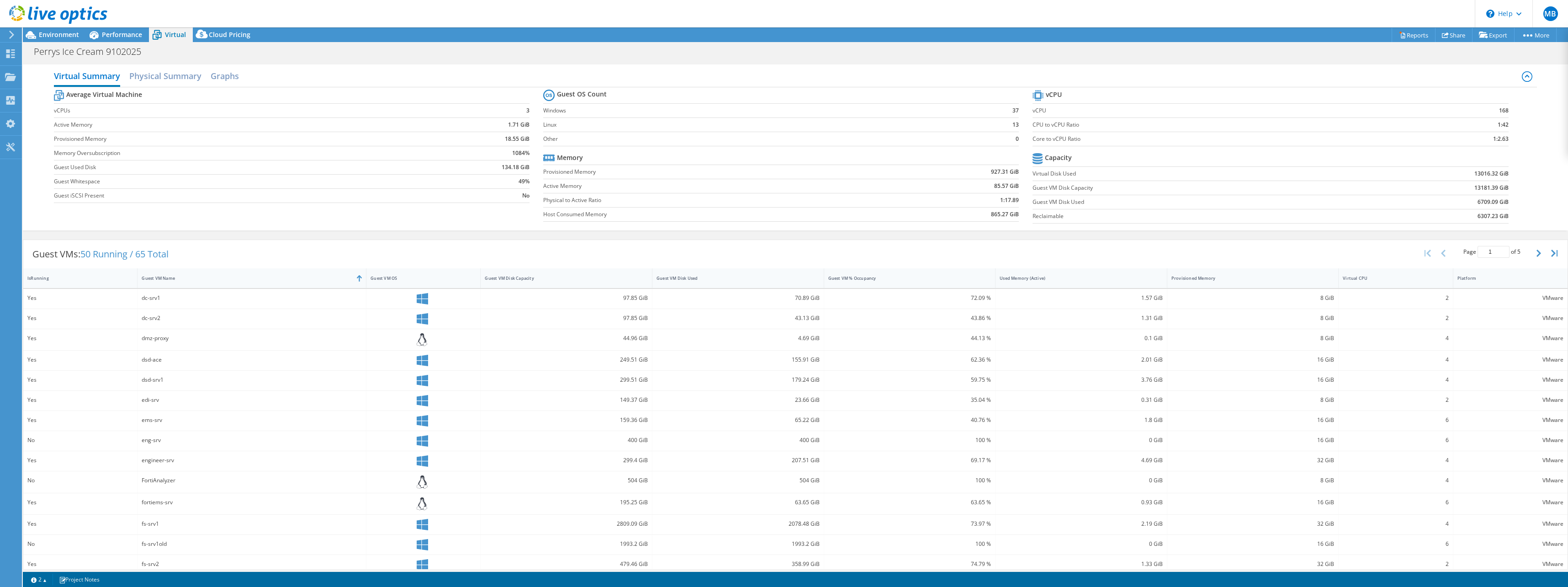
drag, startPoint x: 394, startPoint y: 293, endPoint x: 395, endPoint y: 299, distance: 6.1
click at [395, 299] on div at bounding box center [423, 298] width 106 height 11
click at [46, 299] on div "Yes" at bounding box center [80, 297] width 106 height 10
click at [155, 297] on div "dc-srv1" at bounding box center [251, 297] width 220 height 10
